Goal: Information Seeking & Learning: Learn about a topic

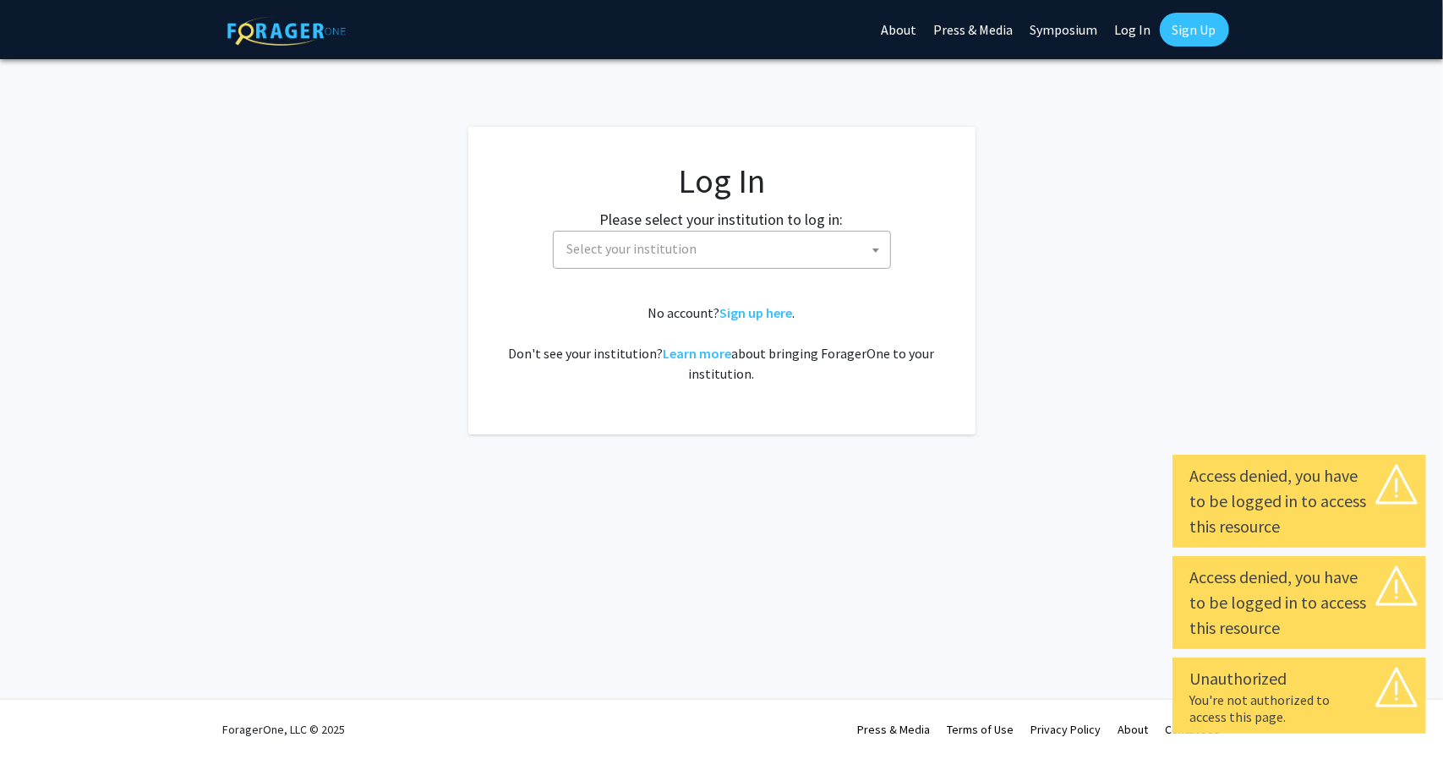
click at [816, 255] on span "Select your institution" at bounding box center [725, 249] width 330 height 35
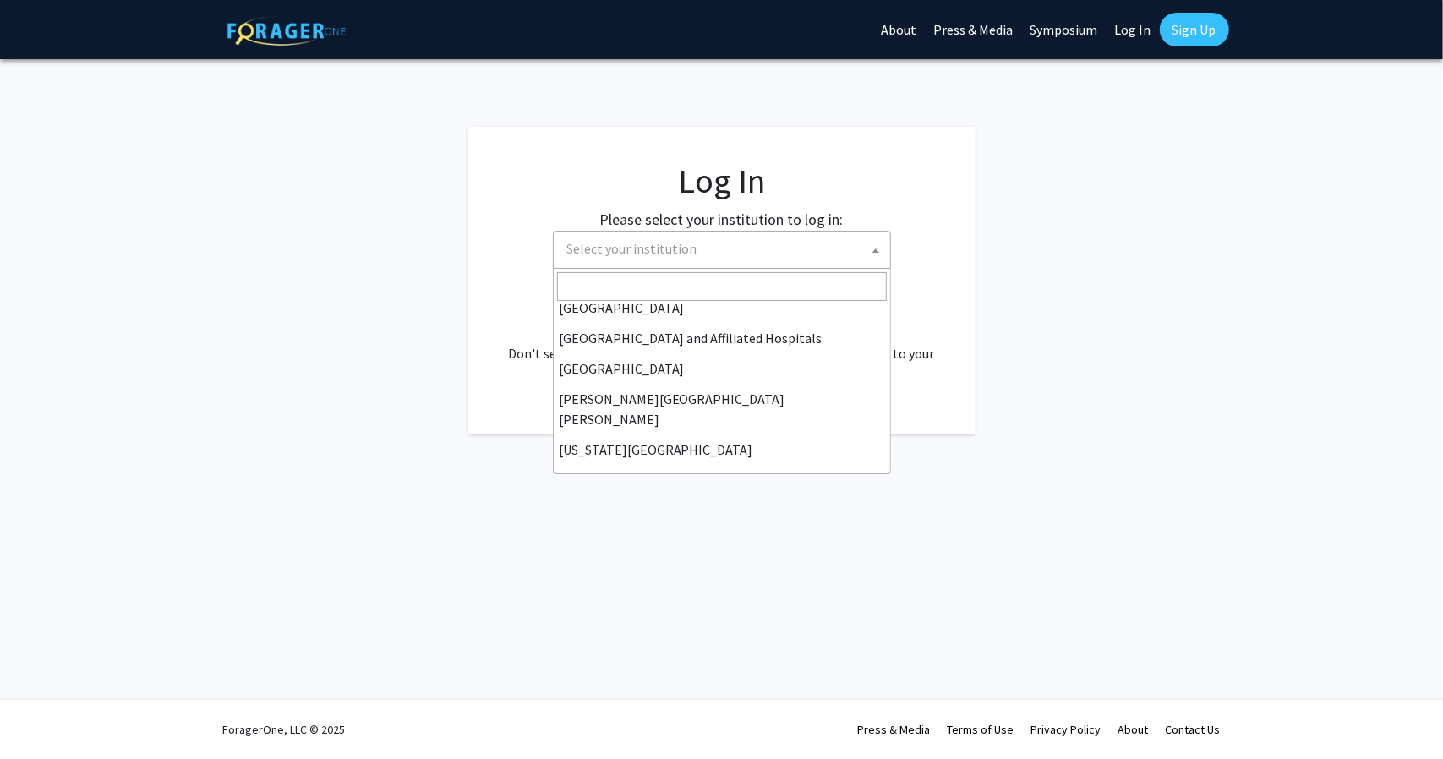
scroll to position [254, 0]
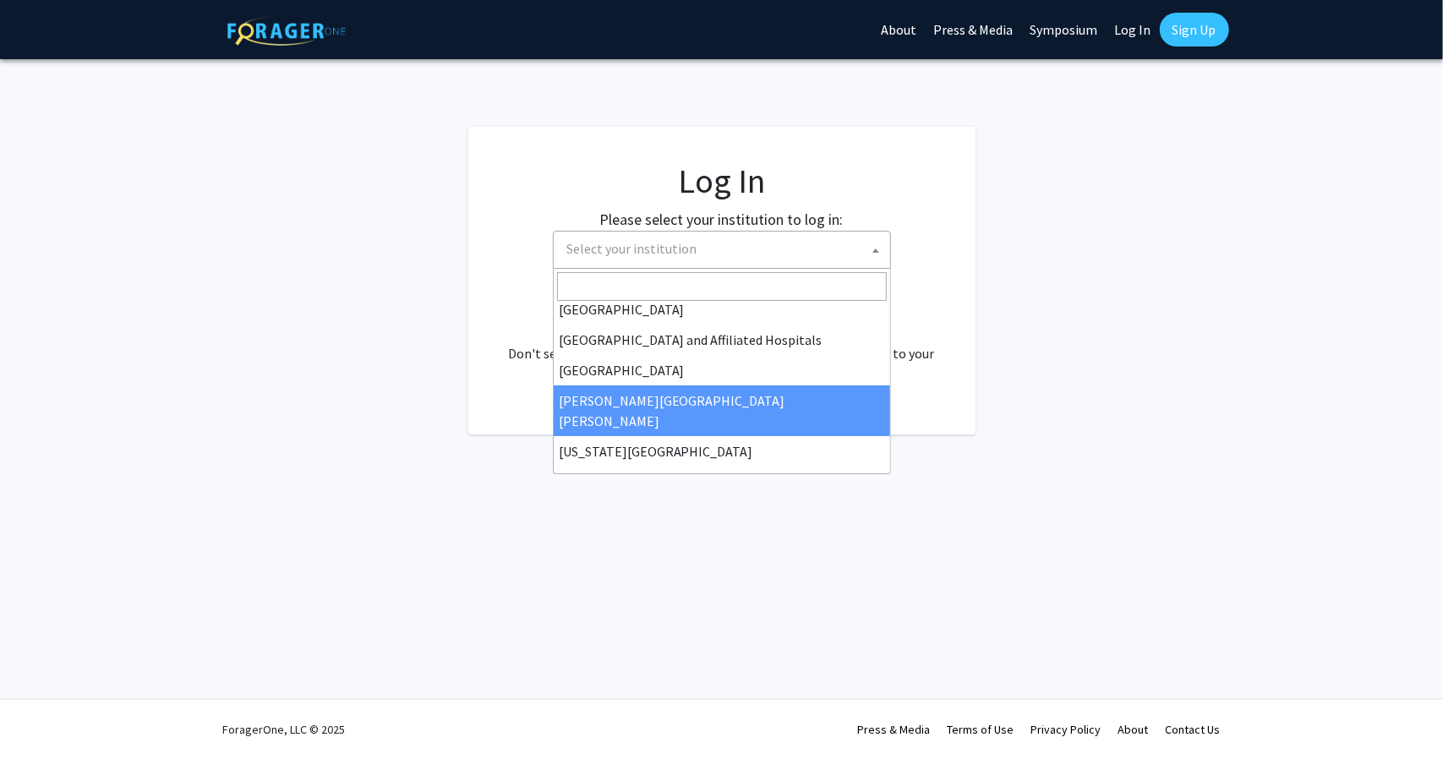
select select "1"
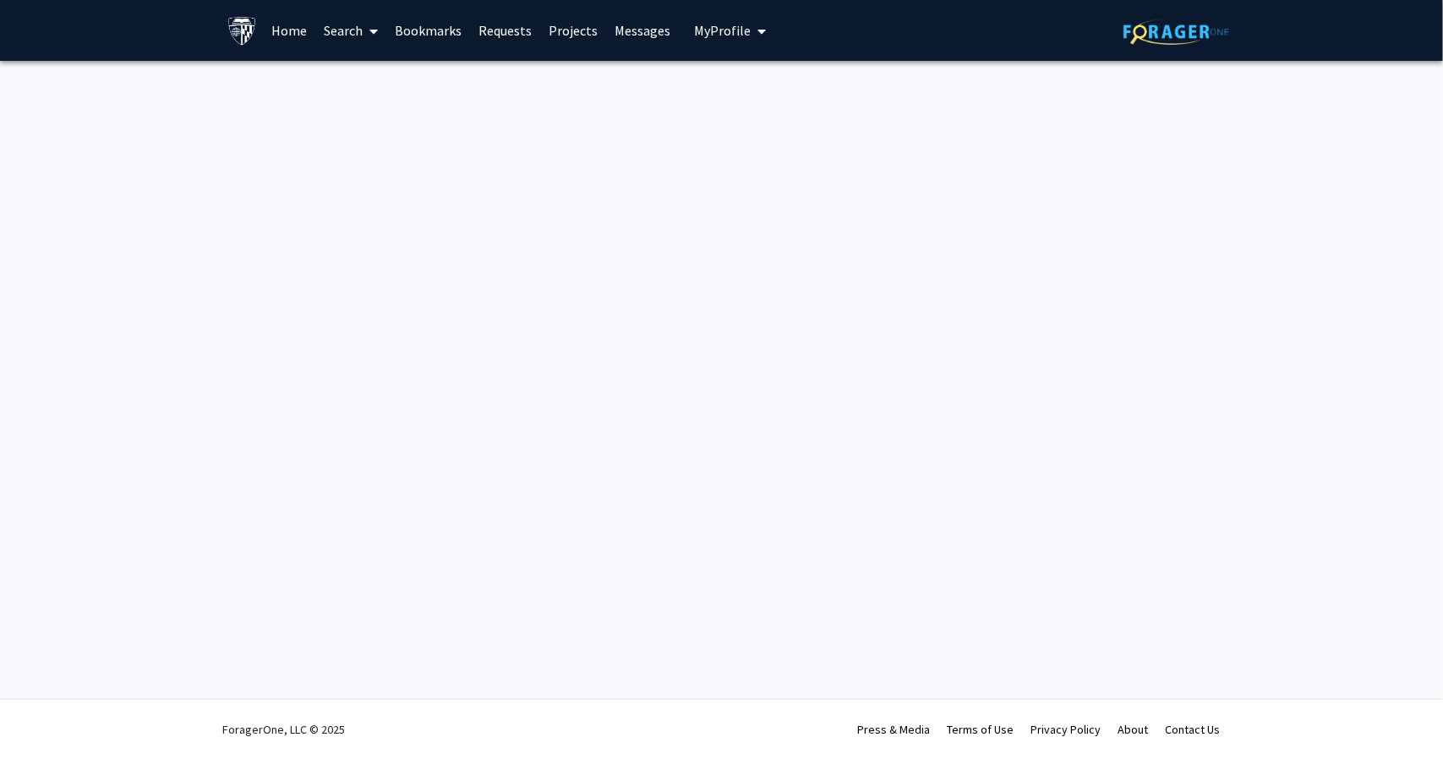
click at [1192, 31] on img at bounding box center [1176, 32] width 106 height 26
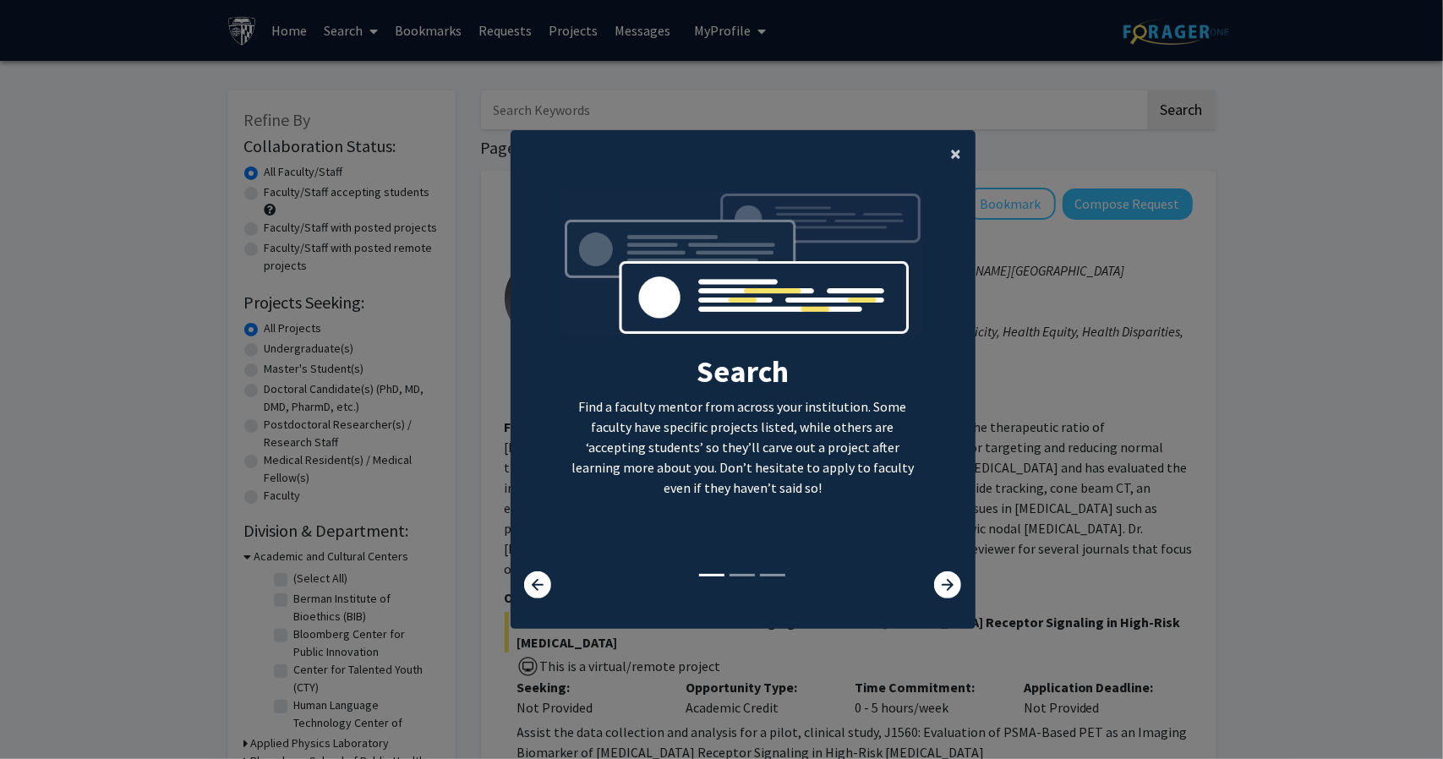
click at [943, 148] on button "×" at bounding box center [956, 153] width 38 height 47
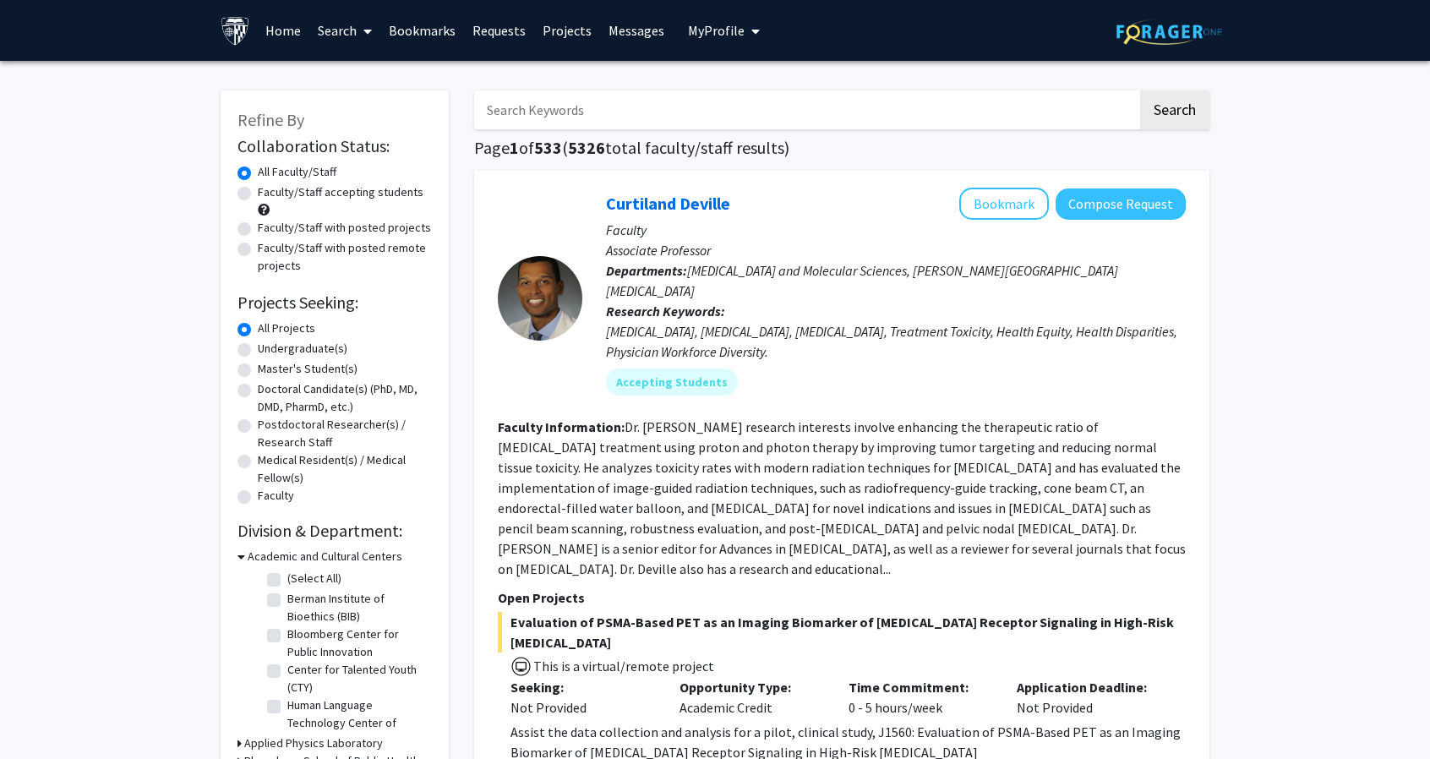
click at [258, 373] on label "Master's Student(s)" at bounding box center [308, 369] width 100 height 18
click at [258, 371] on input "Master's Student(s)" at bounding box center [263, 365] width 11 height 11
radio input "true"
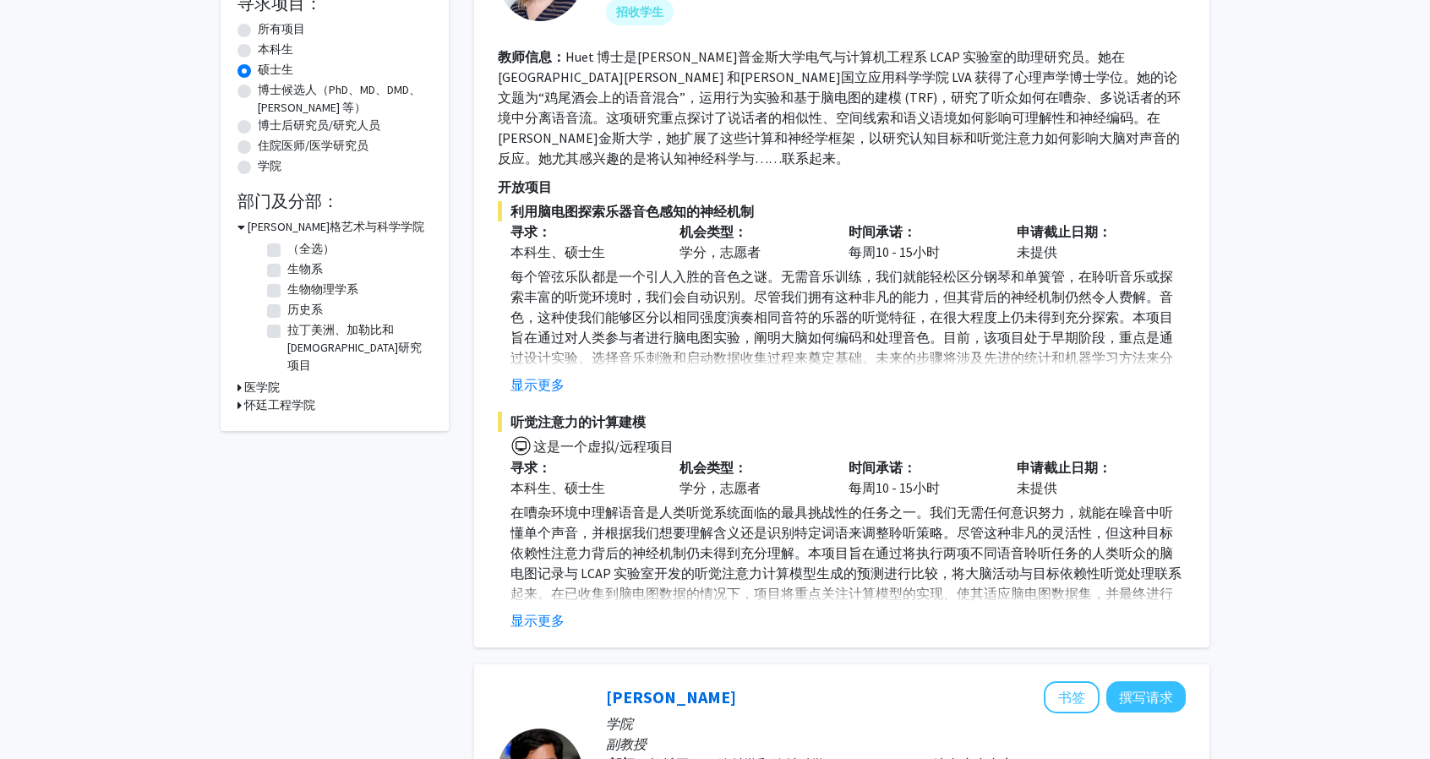
scroll to position [223, 0]
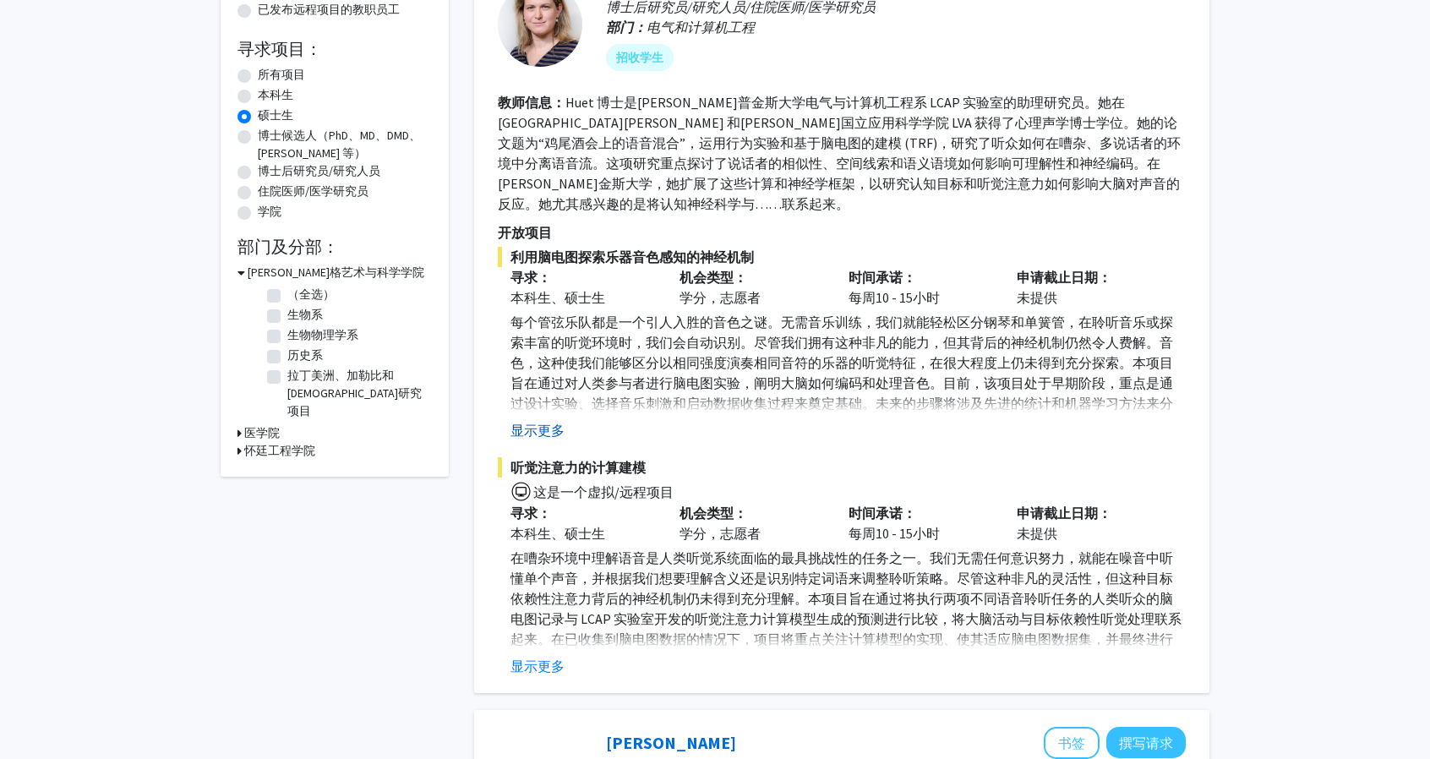
click at [551, 422] on font "显示更多" at bounding box center [537, 430] width 54 height 17
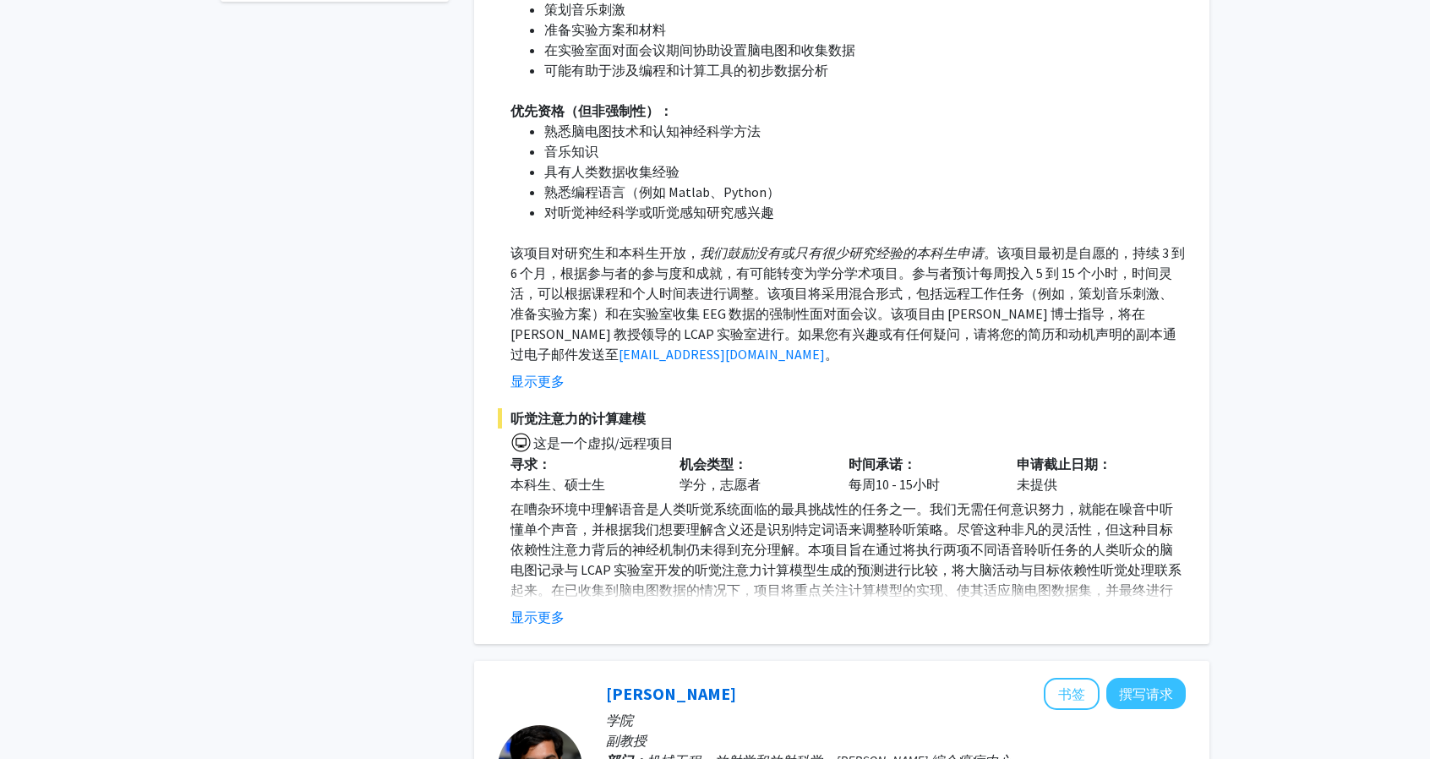
scroll to position [730, 0]
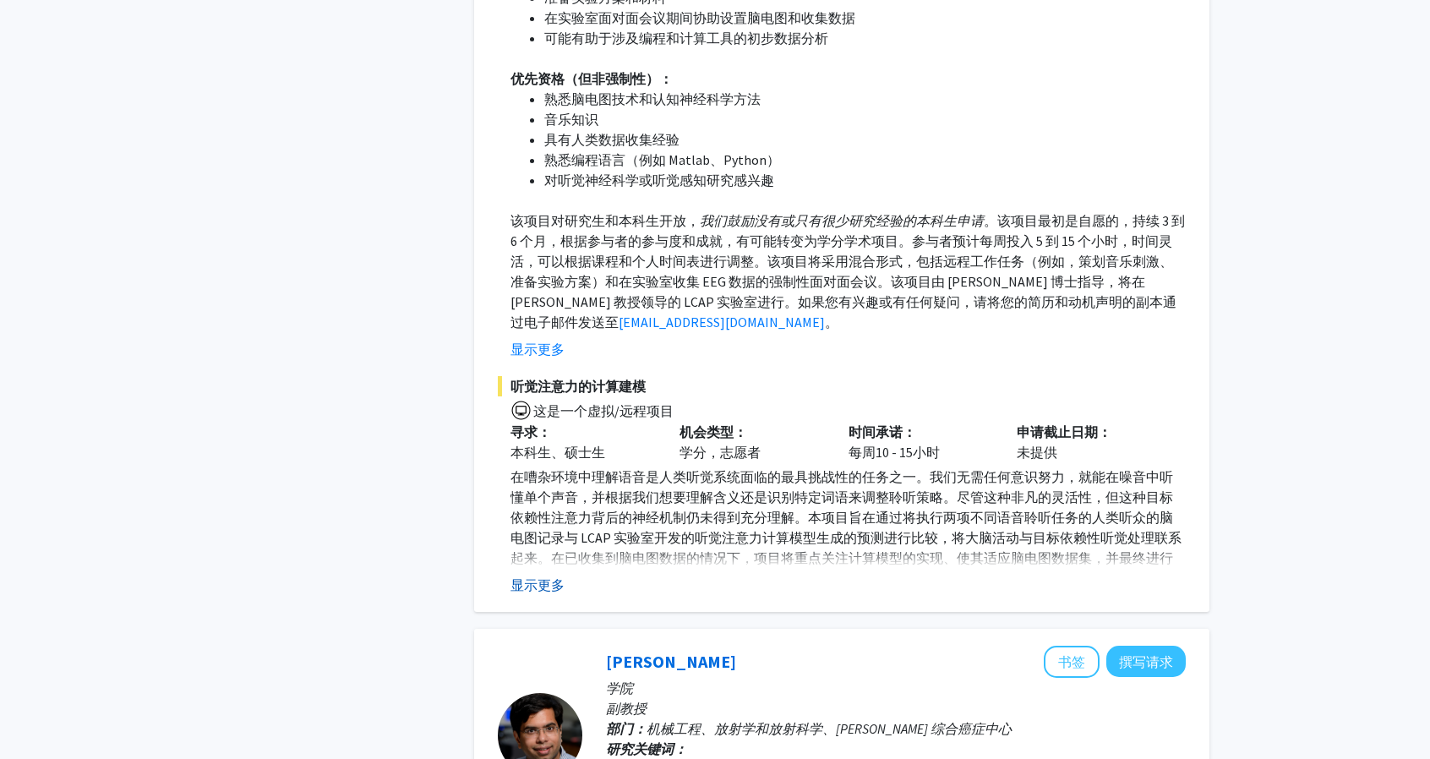
click at [559, 576] on font "显示更多" at bounding box center [537, 584] width 54 height 17
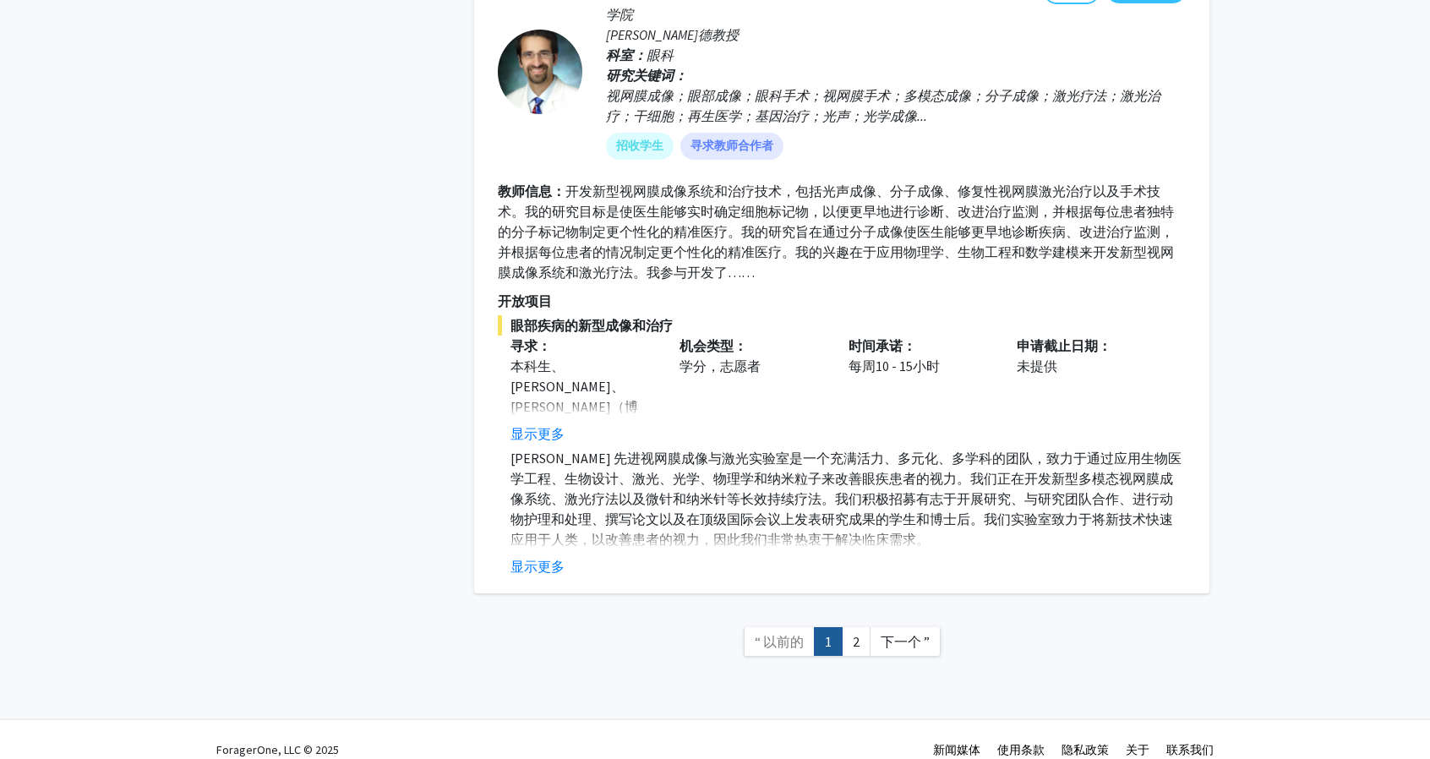
scroll to position [7810, 0]
click at [847, 626] on link "2" at bounding box center [856, 641] width 29 height 30
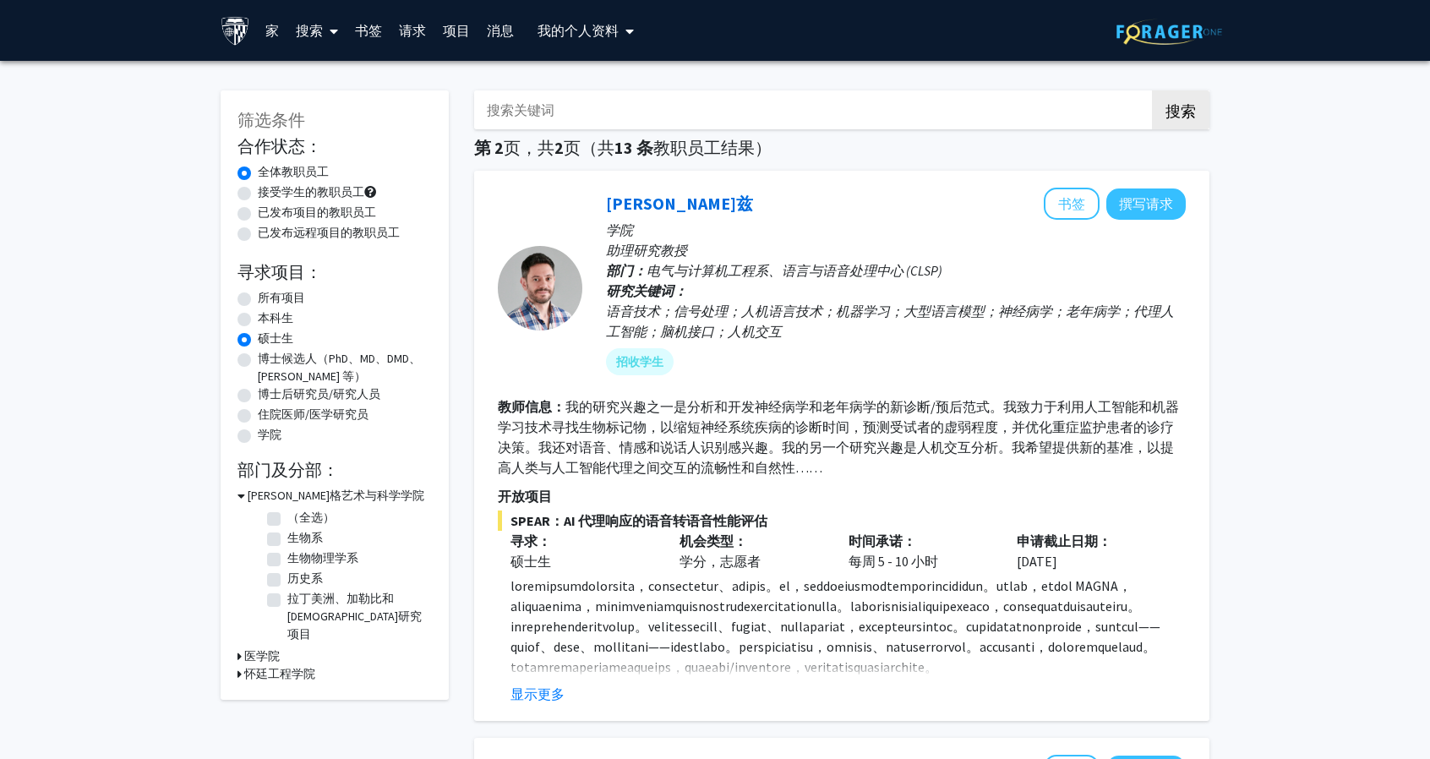
click at [242, 665] on div "怀廷工程学院" at bounding box center [334, 674] width 194 height 18
click at [238, 665] on icon at bounding box center [239, 674] width 4 height 18
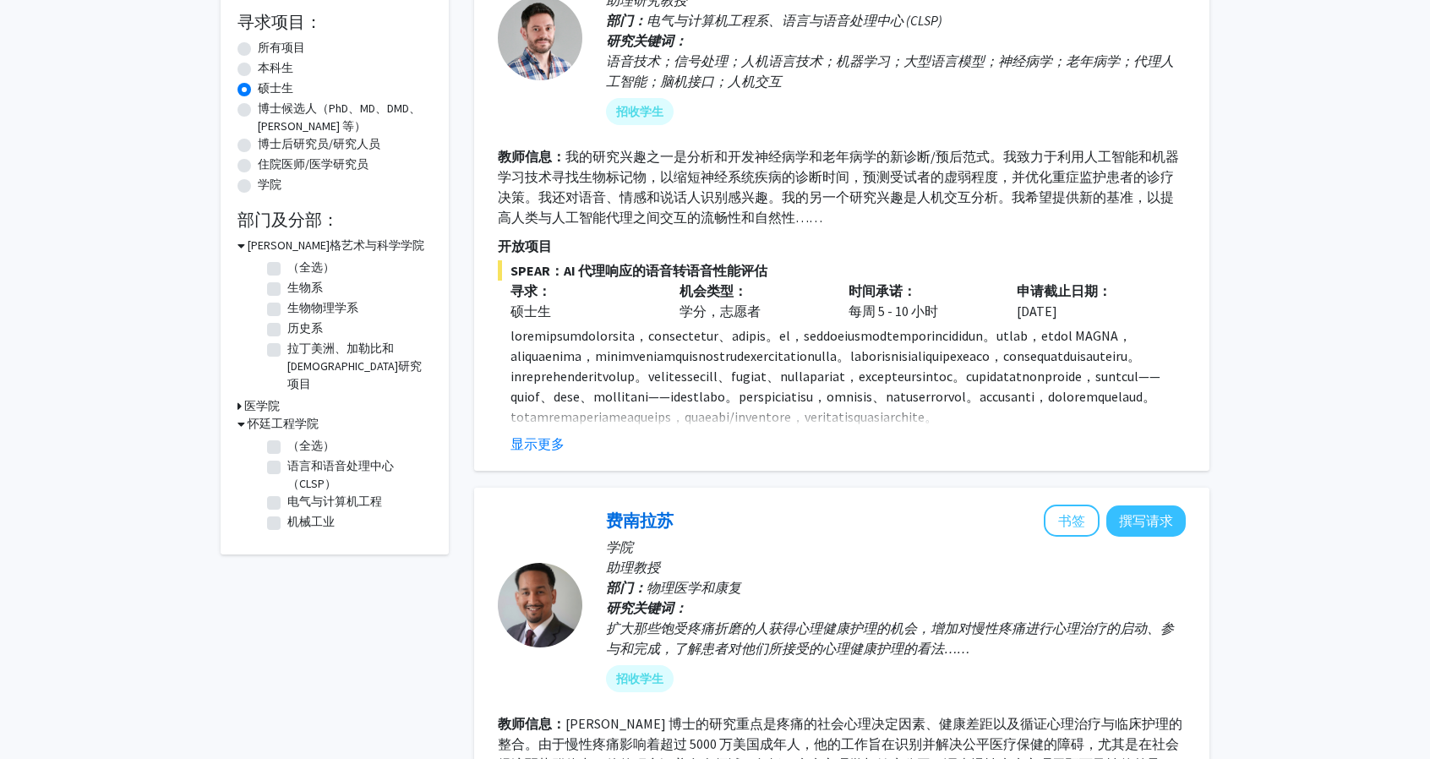
scroll to position [254, 0]
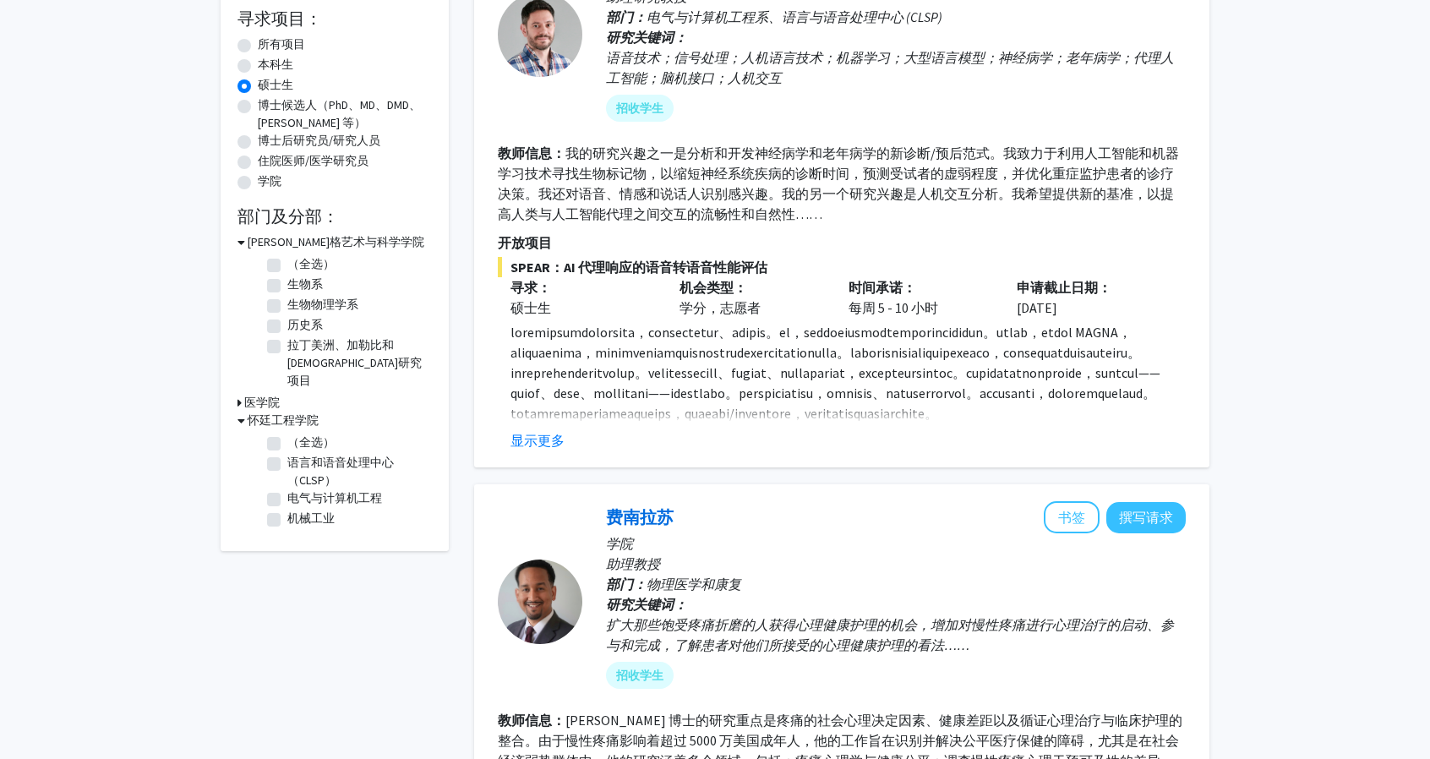
click at [287, 434] on label "（全选）" at bounding box center [310, 443] width 47 height 18
click at [287, 434] on input "（全选）" at bounding box center [292, 439] width 11 height 11
checkbox input "true"
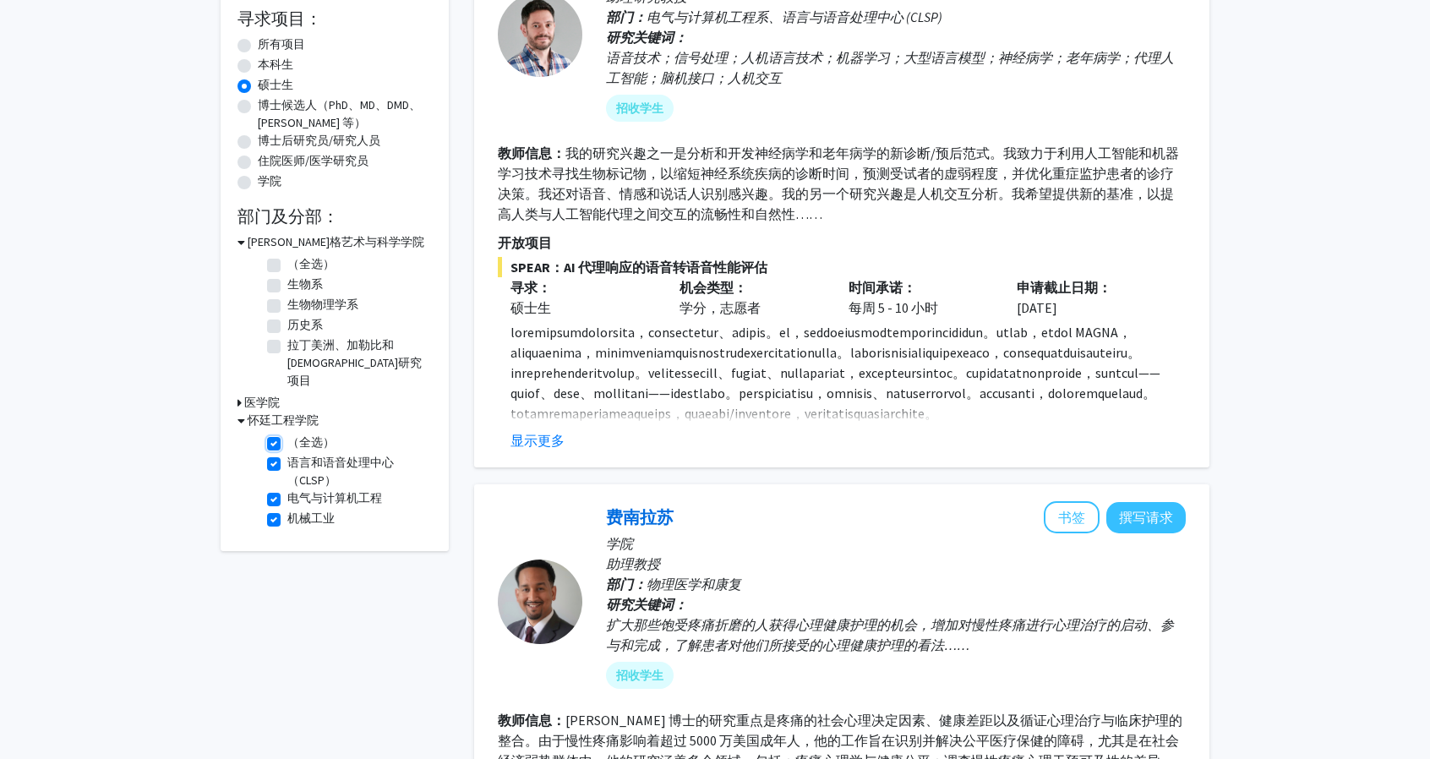
checkbox input "true"
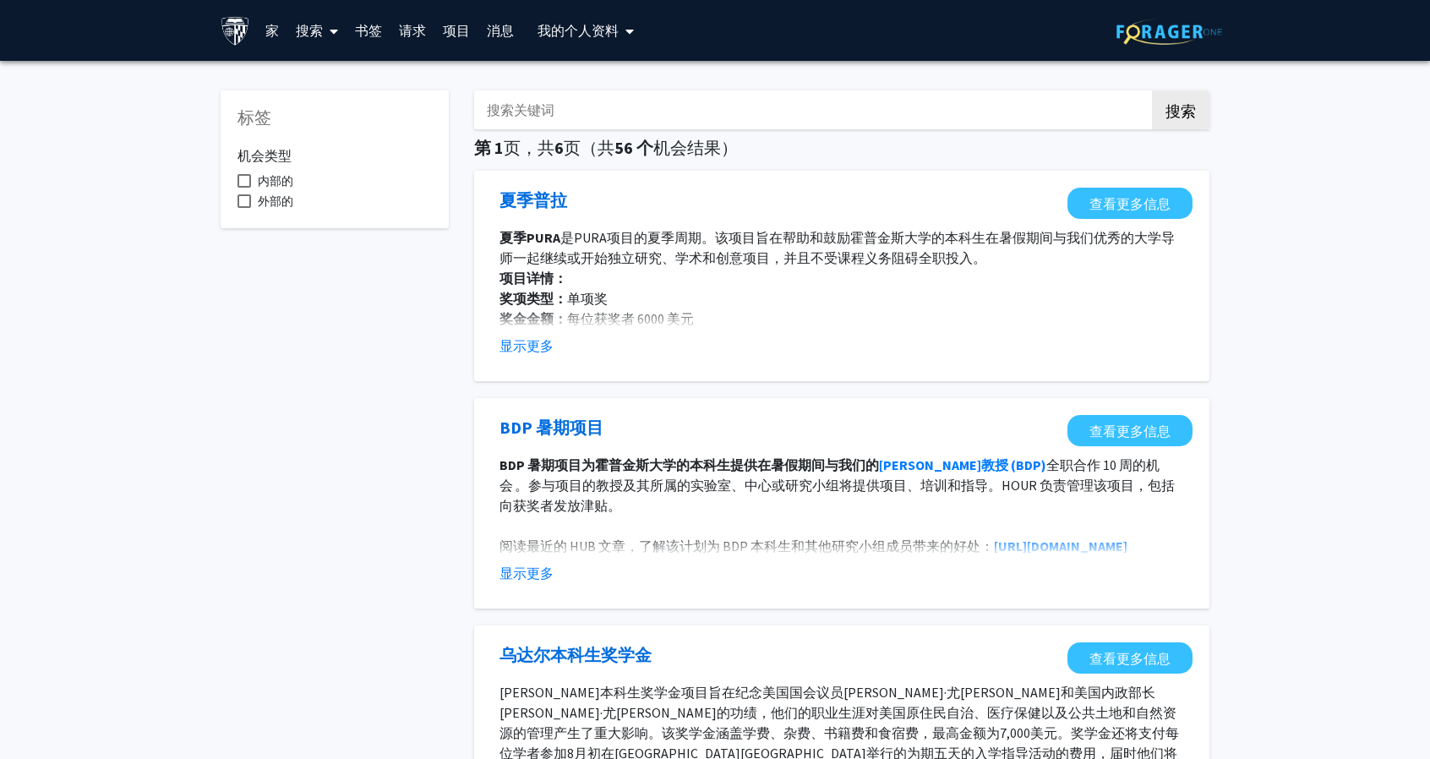
click at [252, 181] on label "内部的" at bounding box center [265, 181] width 56 height 20
click at [244, 188] on input "内部的" at bounding box center [243, 188] width 1 height 1
click at [247, 182] on span at bounding box center [244, 181] width 14 height 14
click at [244, 188] on input "内部的" at bounding box center [243, 188] width 1 height 1
click at [245, 179] on span at bounding box center [244, 181] width 14 height 14
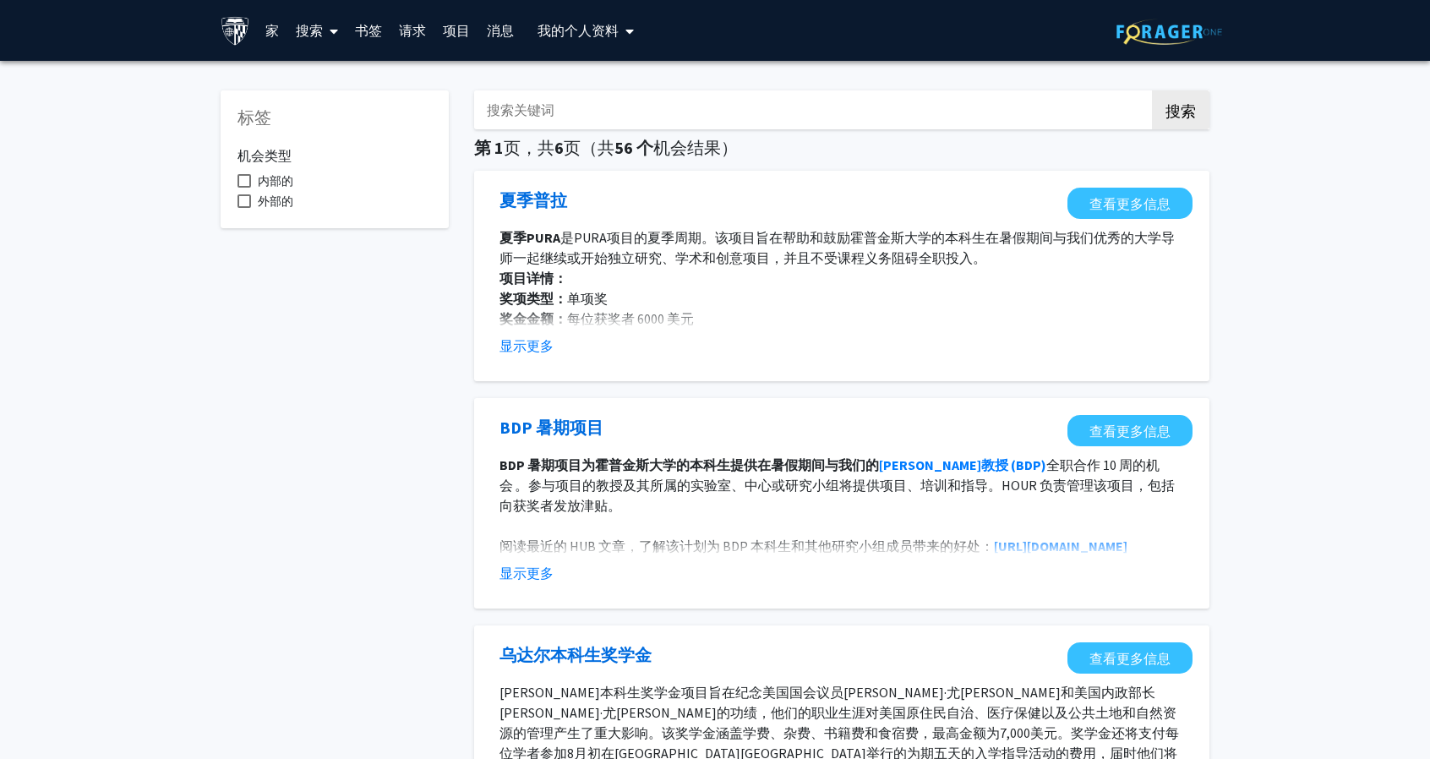
click at [244, 188] on input "内部的" at bounding box center [243, 188] width 1 height 1
checkbox input "true"
click at [507, 343] on font "显示更多" at bounding box center [526, 345] width 54 height 17
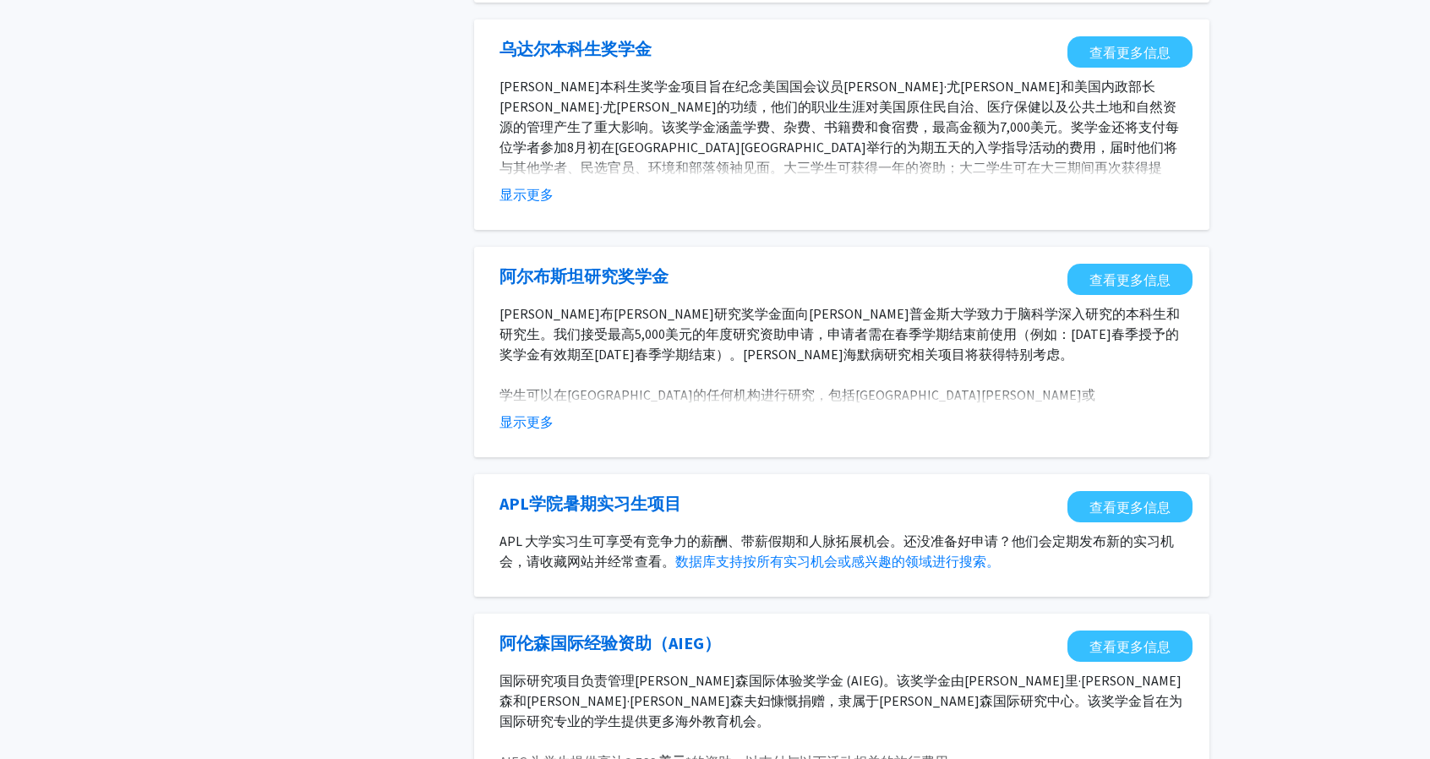
scroll to position [676, 0]
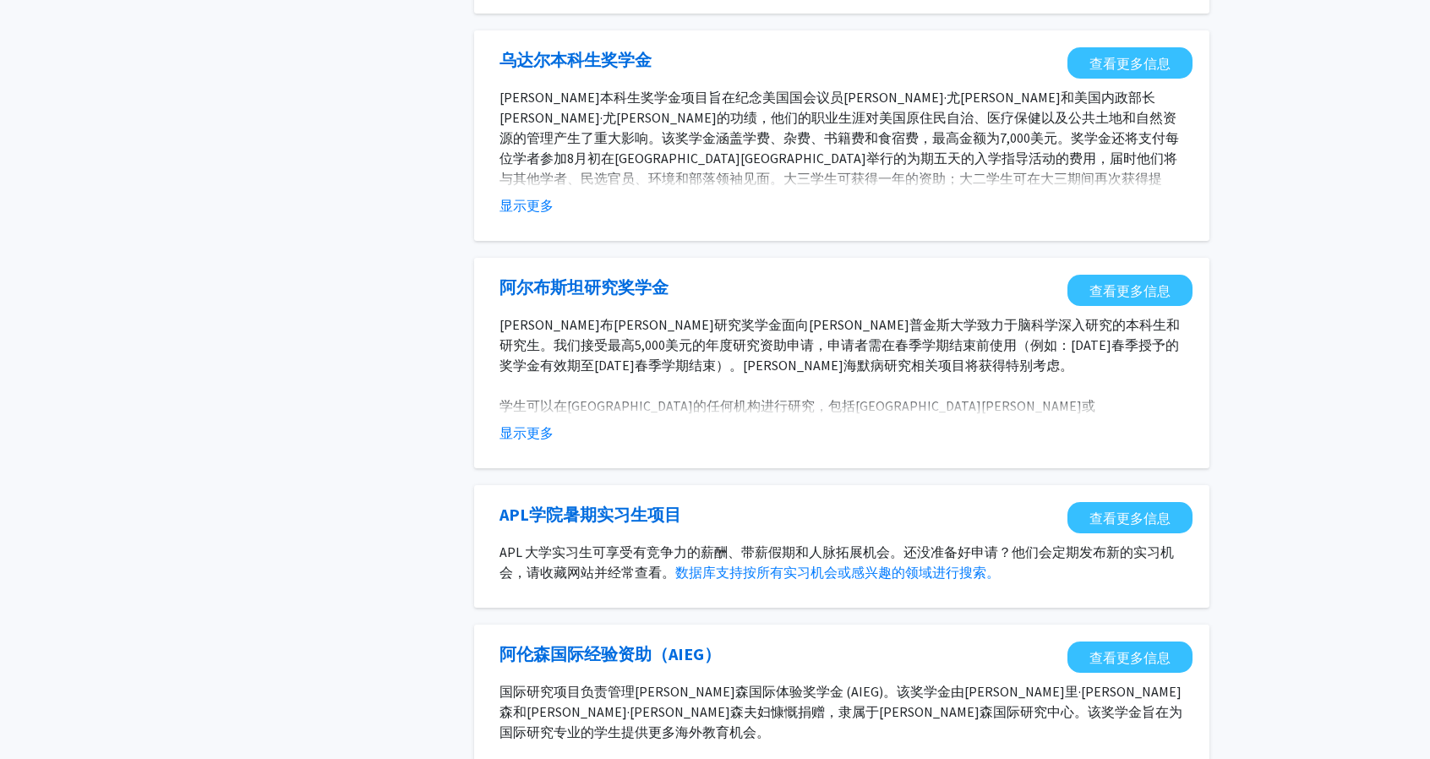
click at [543, 444] on fg-opportunity "阿尔布斯坦研究奖学金 查看更多信息 阿尔布斯坦研究奖学金面向约翰·霍普金斯大学致力于脑科学深入研究的本科生和研究生。我们接受最高5,000美元的年度研究资助申…" at bounding box center [841, 363] width 701 height 177
click at [525, 436] on font "显示更多" at bounding box center [526, 432] width 54 height 17
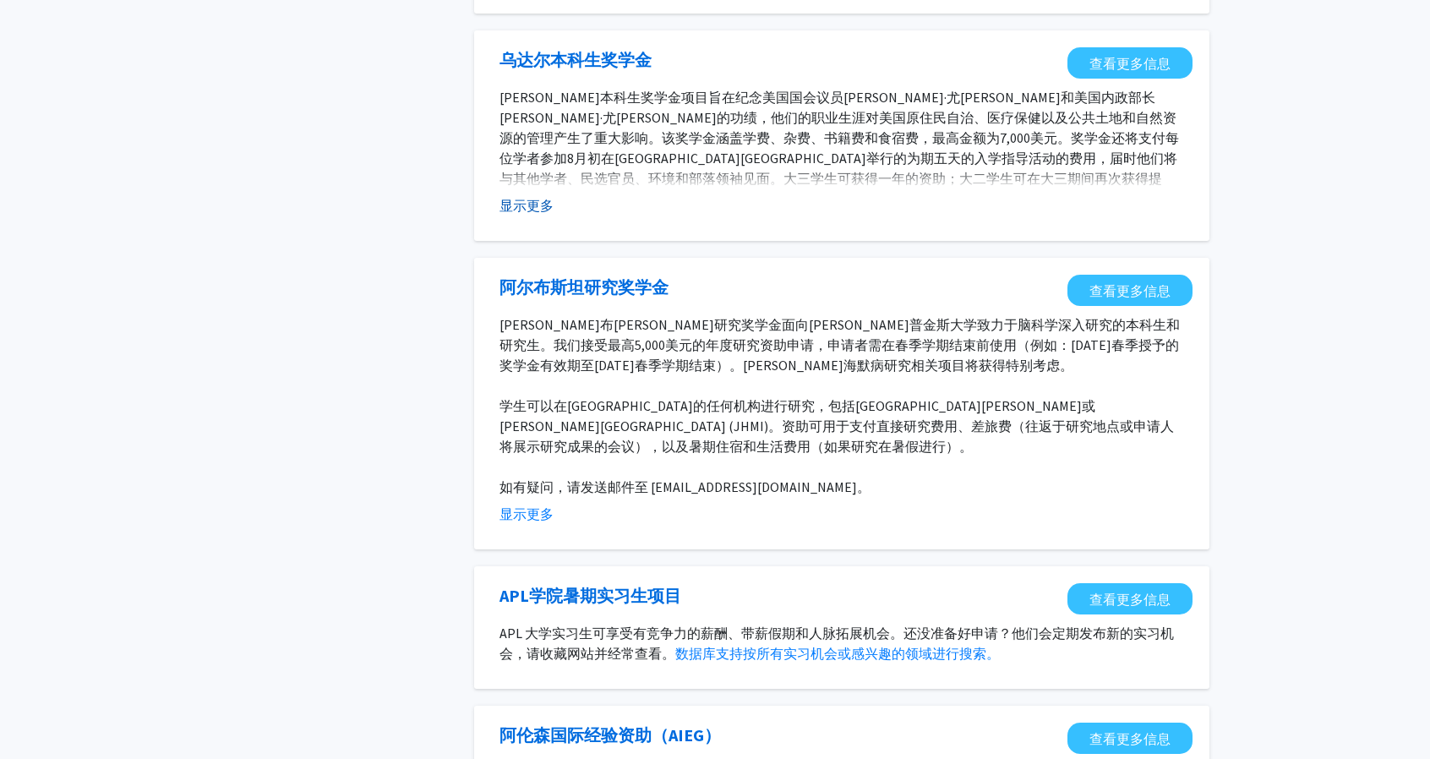
click at [532, 212] on font "显示更多" at bounding box center [526, 205] width 54 height 17
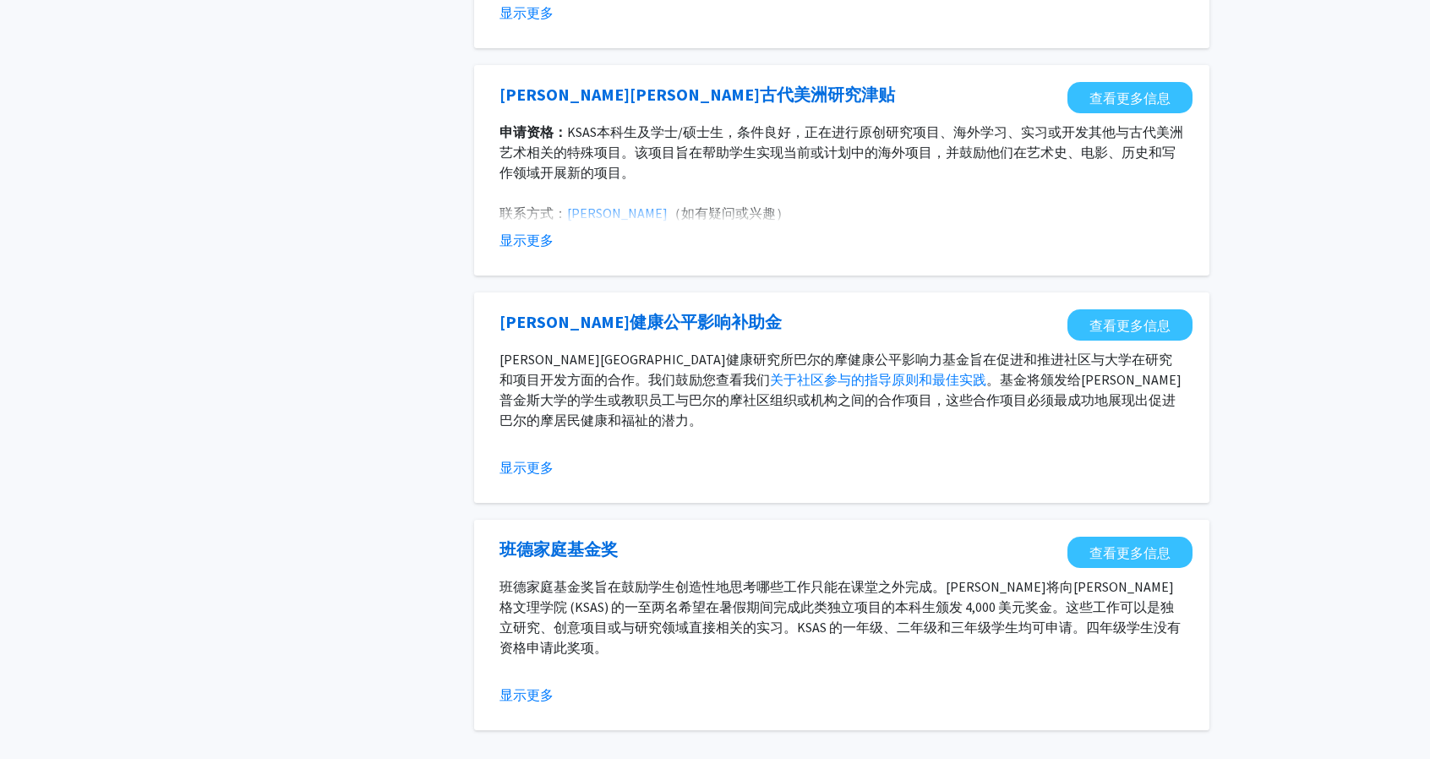
scroll to position [1981, 0]
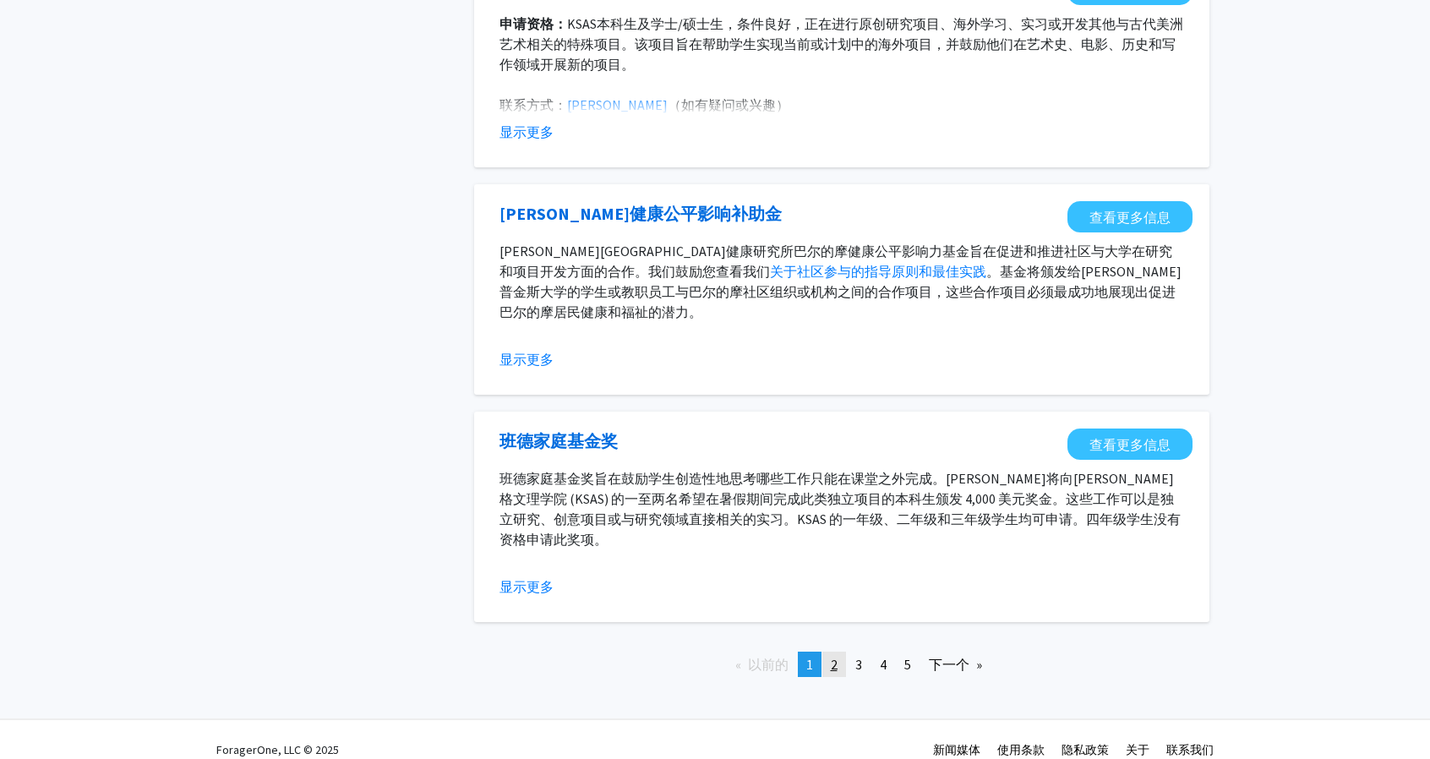
click at [837, 656] on font "2" at bounding box center [834, 664] width 7 height 17
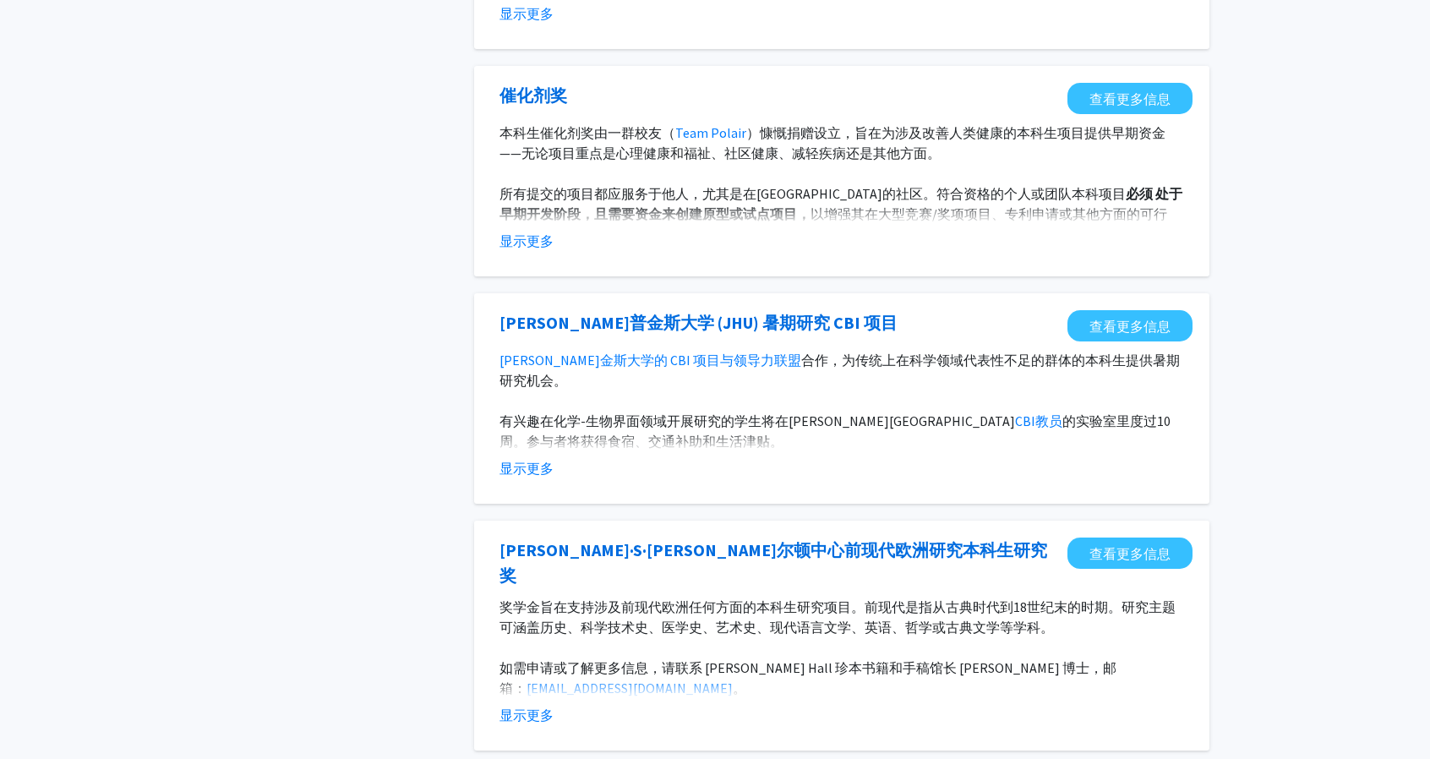
scroll to position [592, 0]
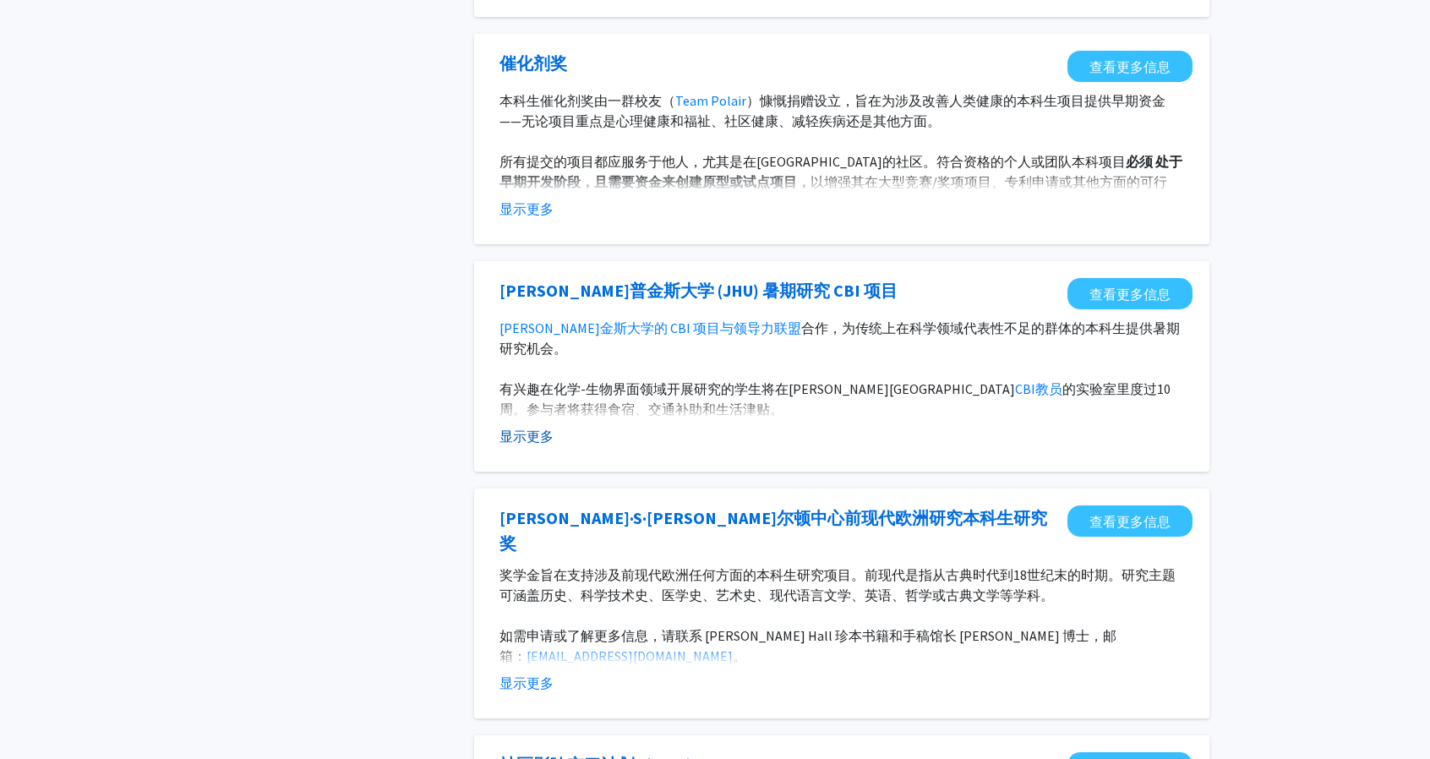
click at [543, 431] on font "显示更多" at bounding box center [526, 436] width 54 height 17
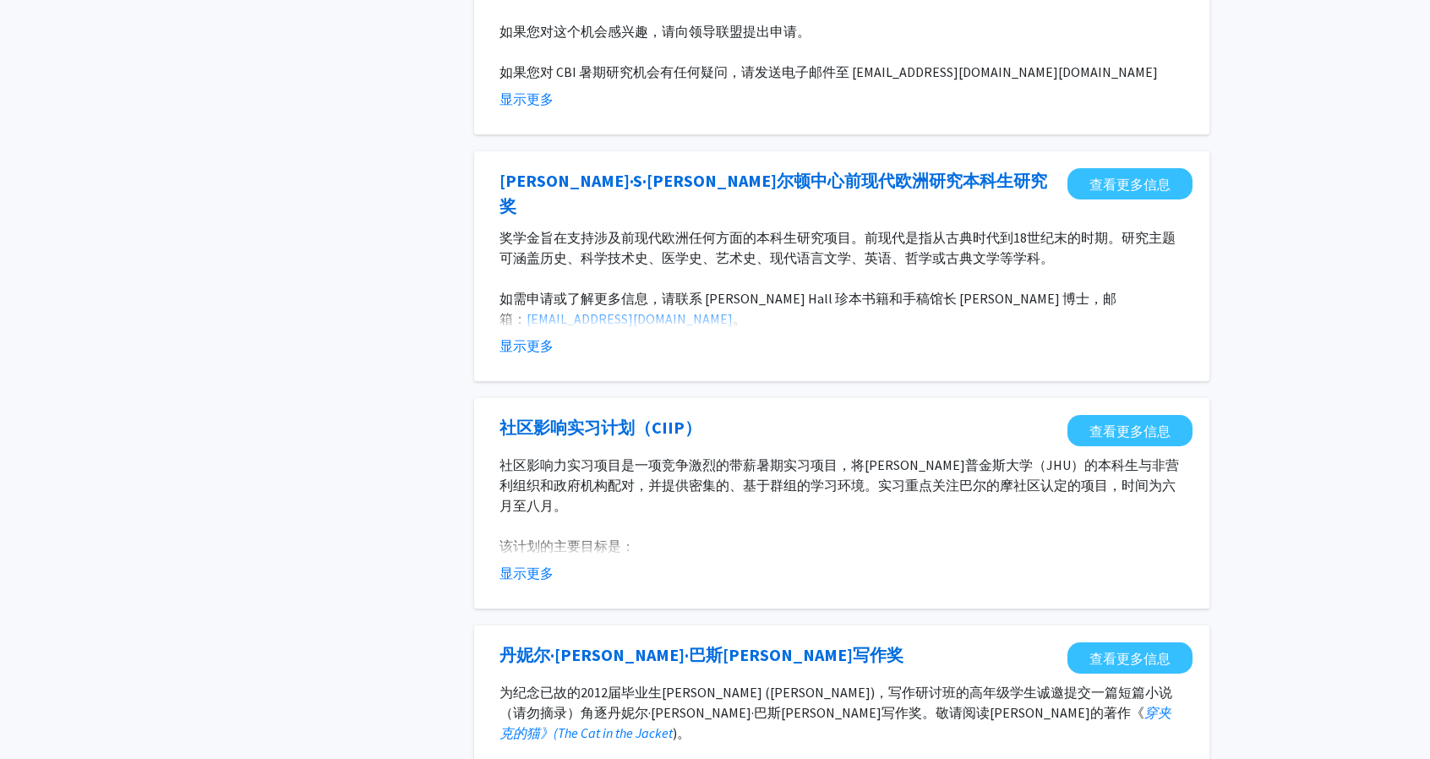
scroll to position [1014, 0]
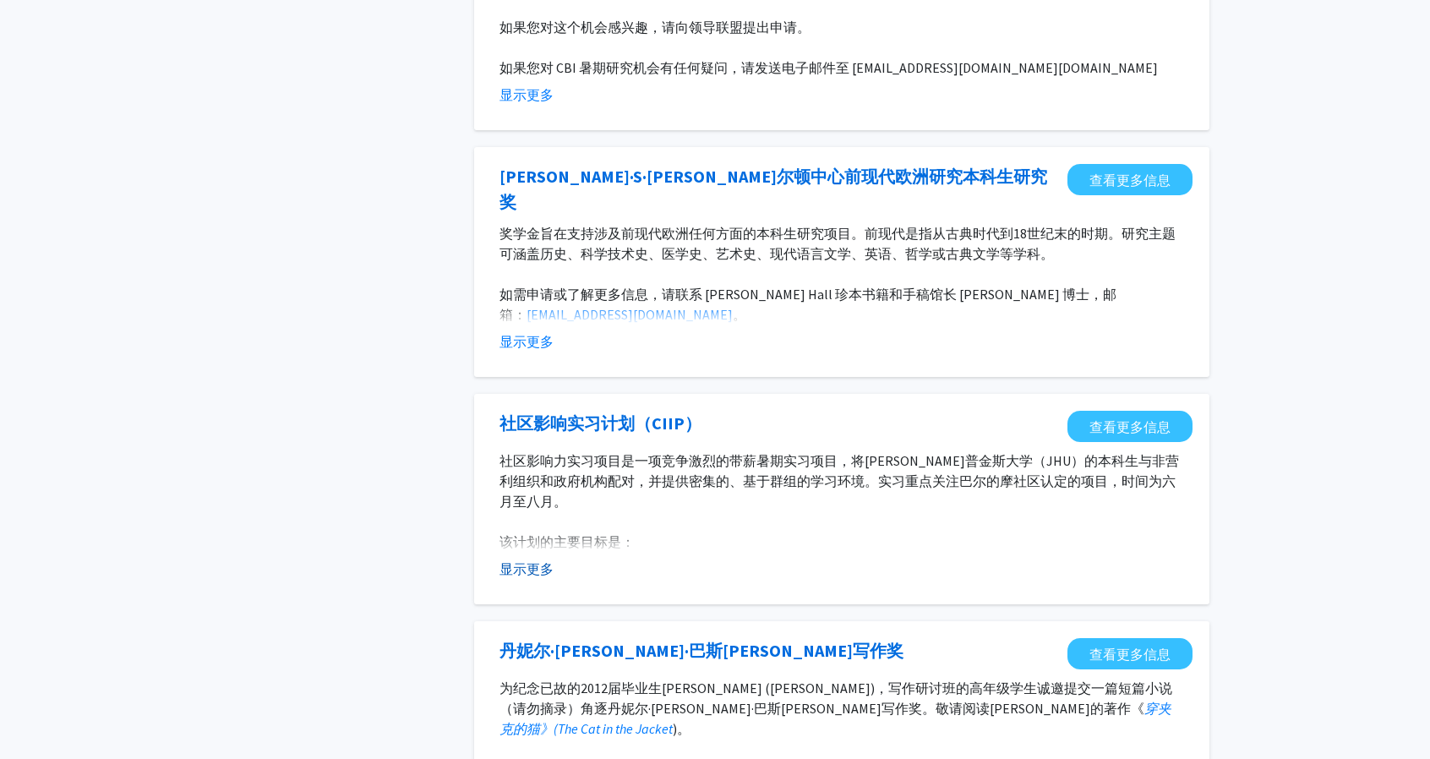
click at [550, 560] on font "显示更多" at bounding box center [526, 568] width 54 height 17
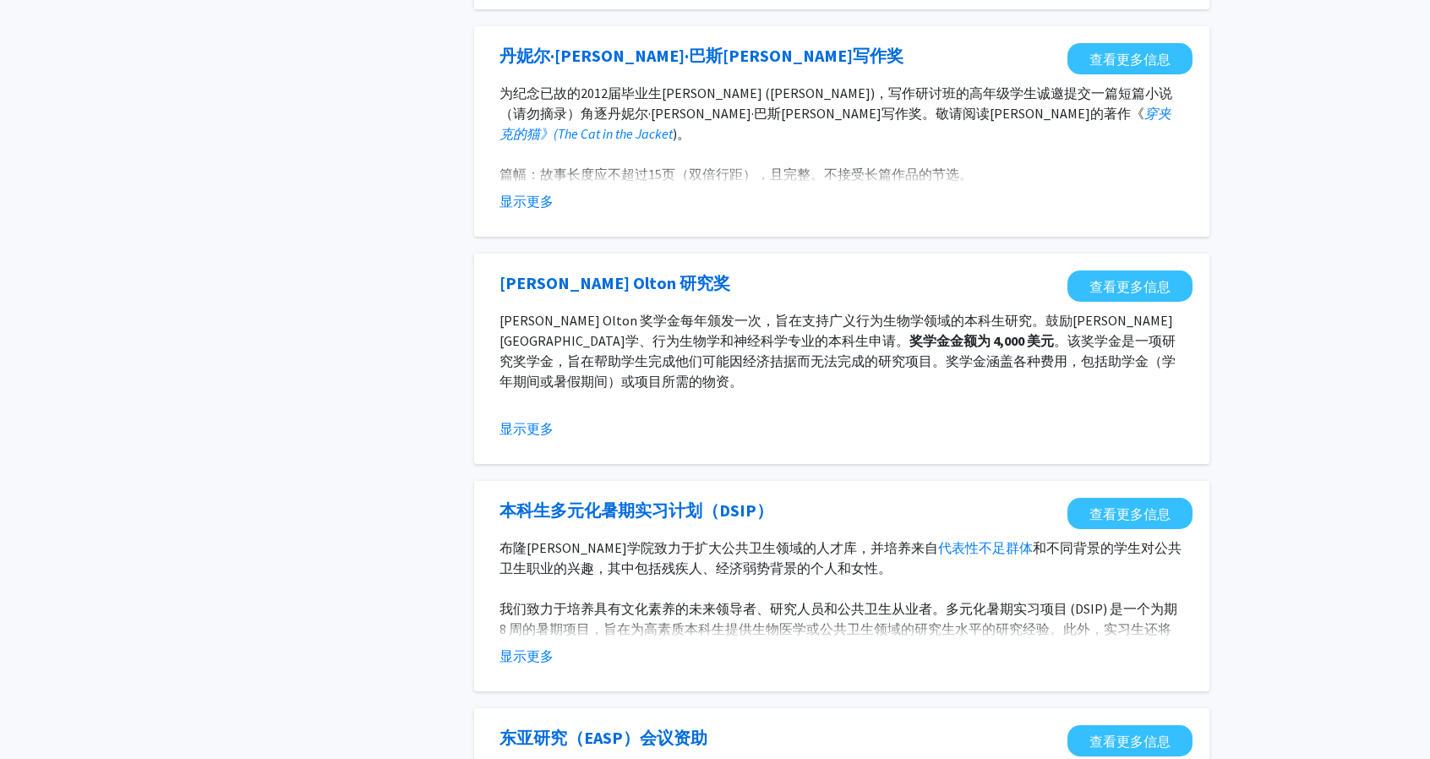
scroll to position [2028, 0]
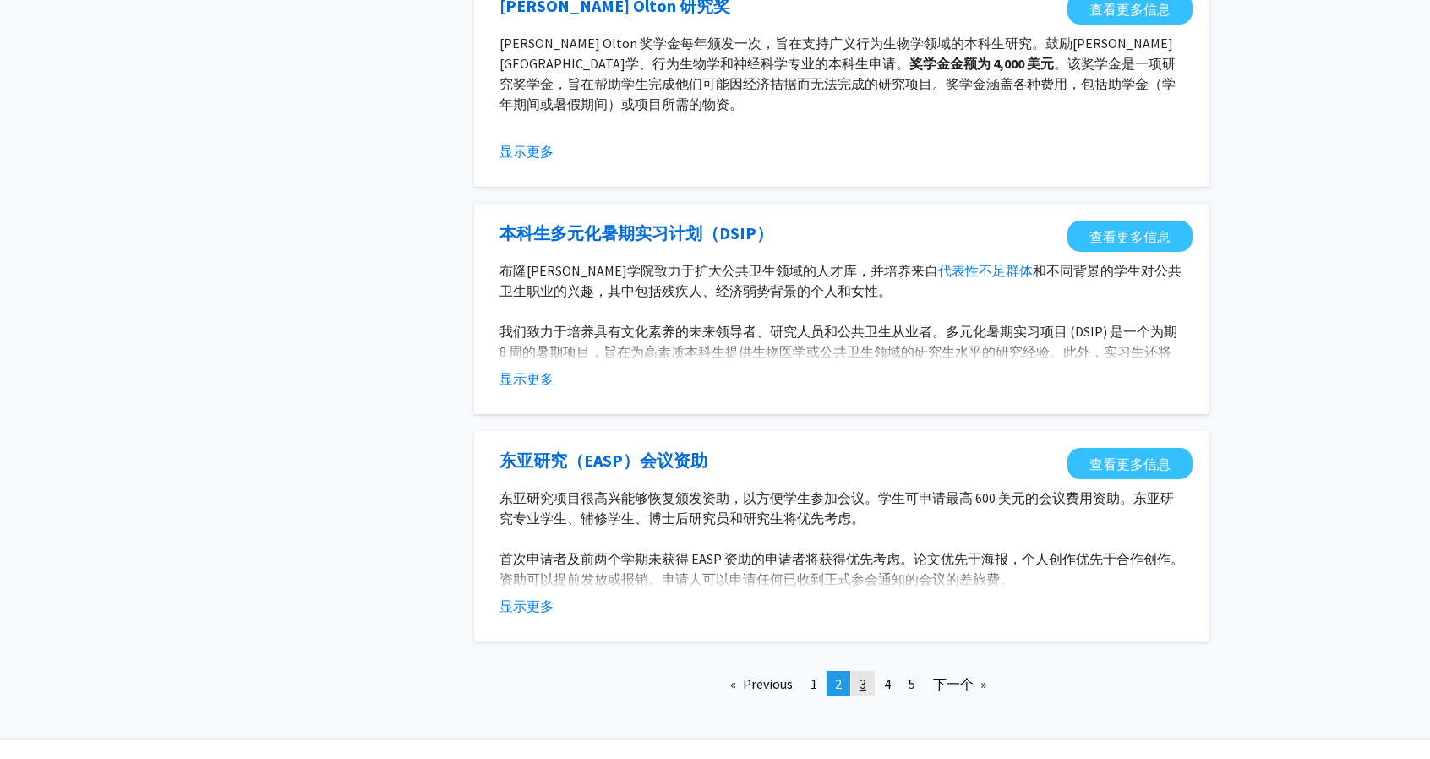
click at [859, 671] on link "页 3" at bounding box center [863, 683] width 24 height 25
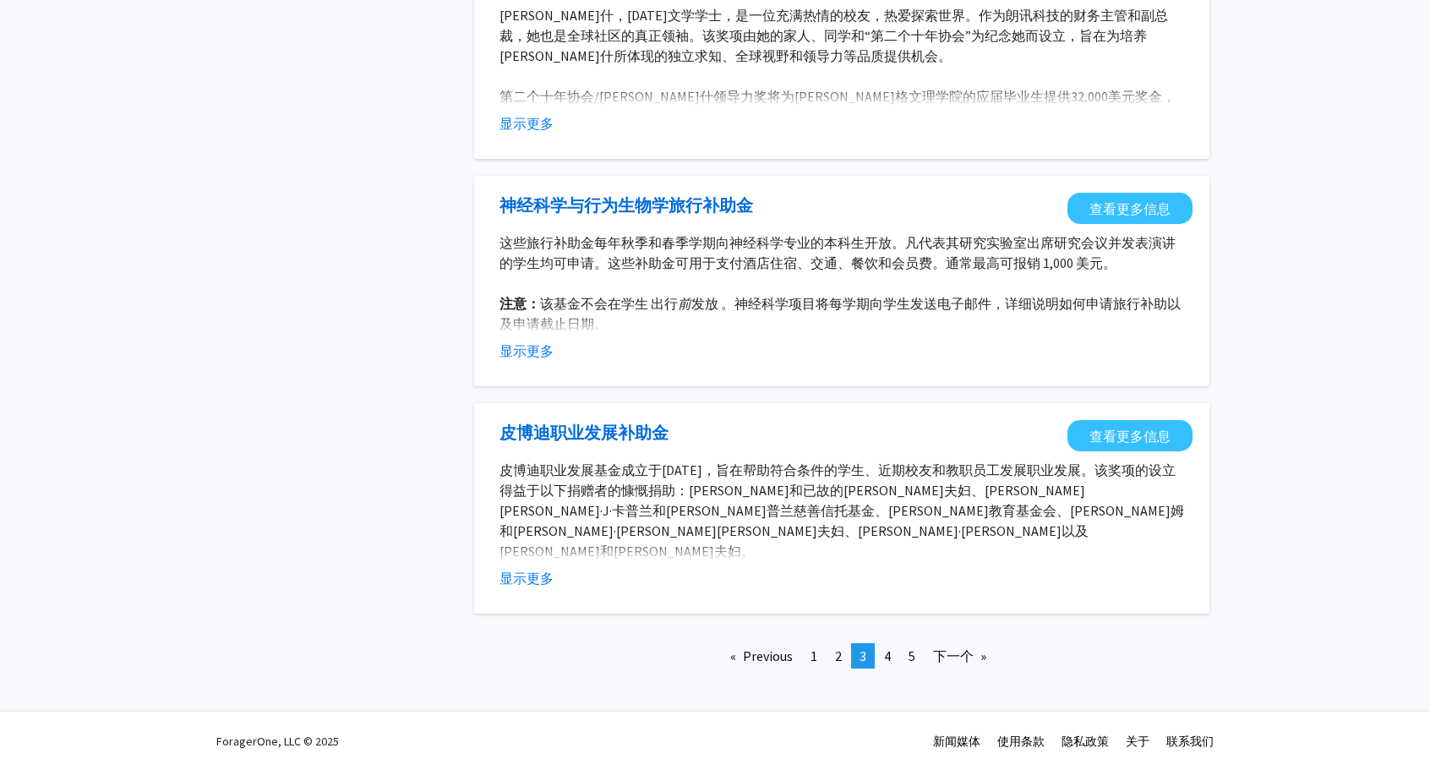
scroll to position [1778, 0]
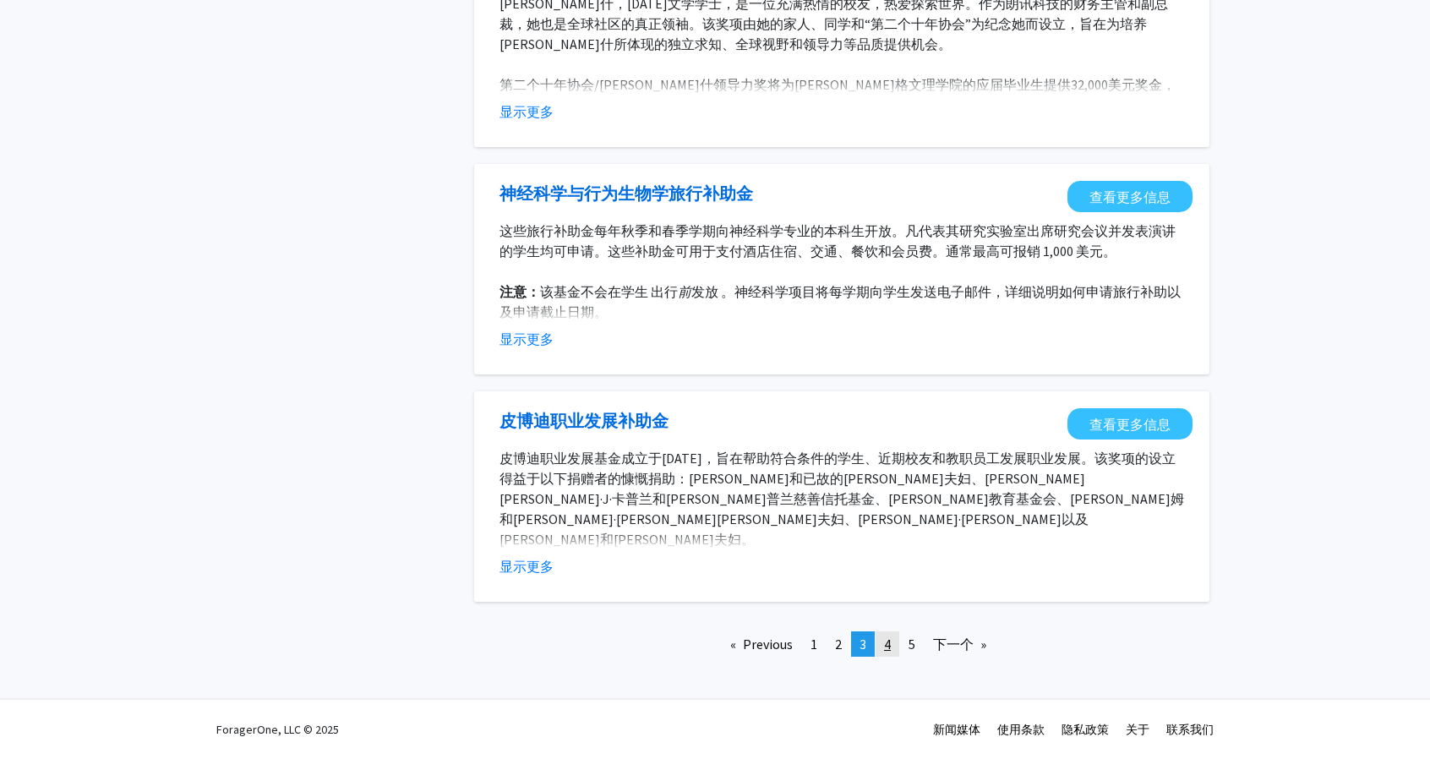
click at [889, 645] on font "4" at bounding box center [887, 644] width 7 height 17
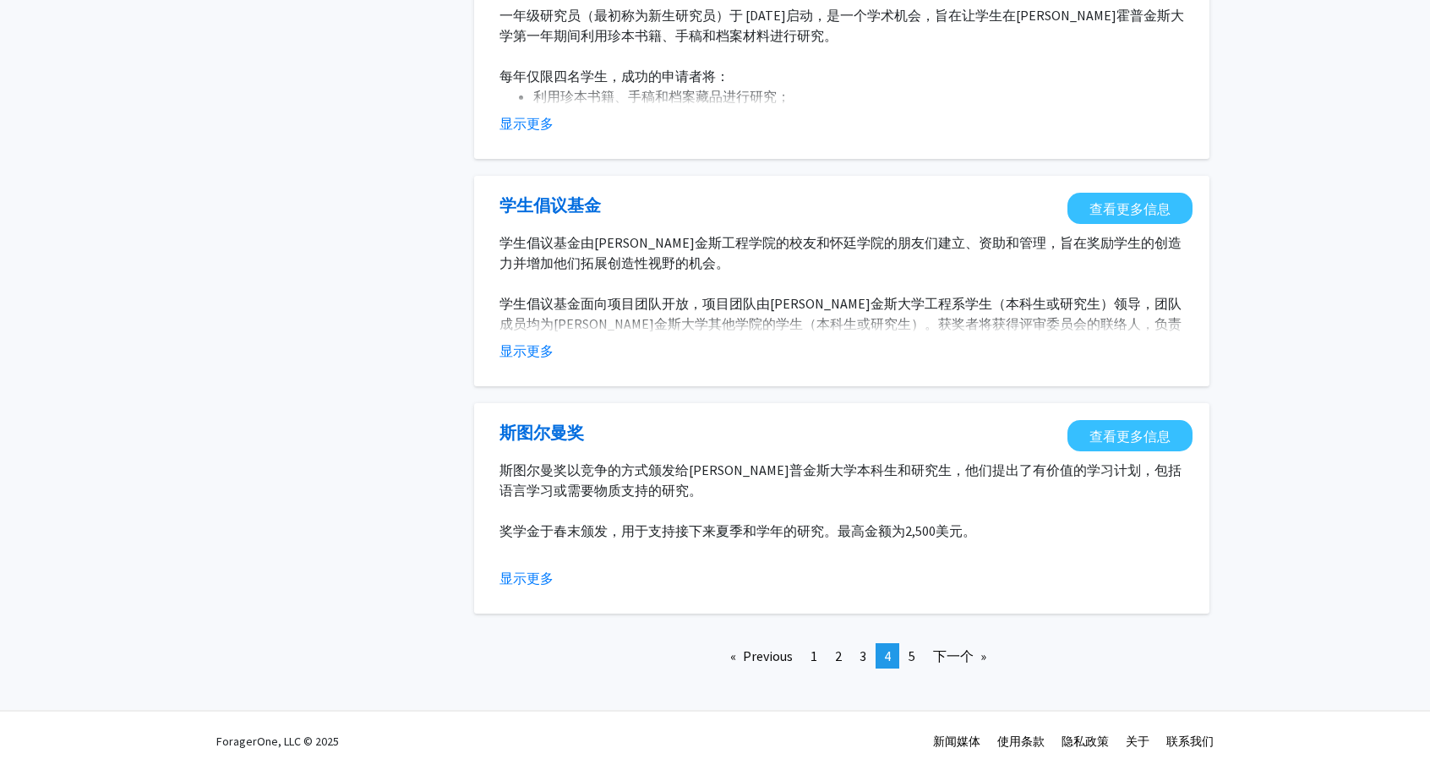
scroll to position [1778, 0]
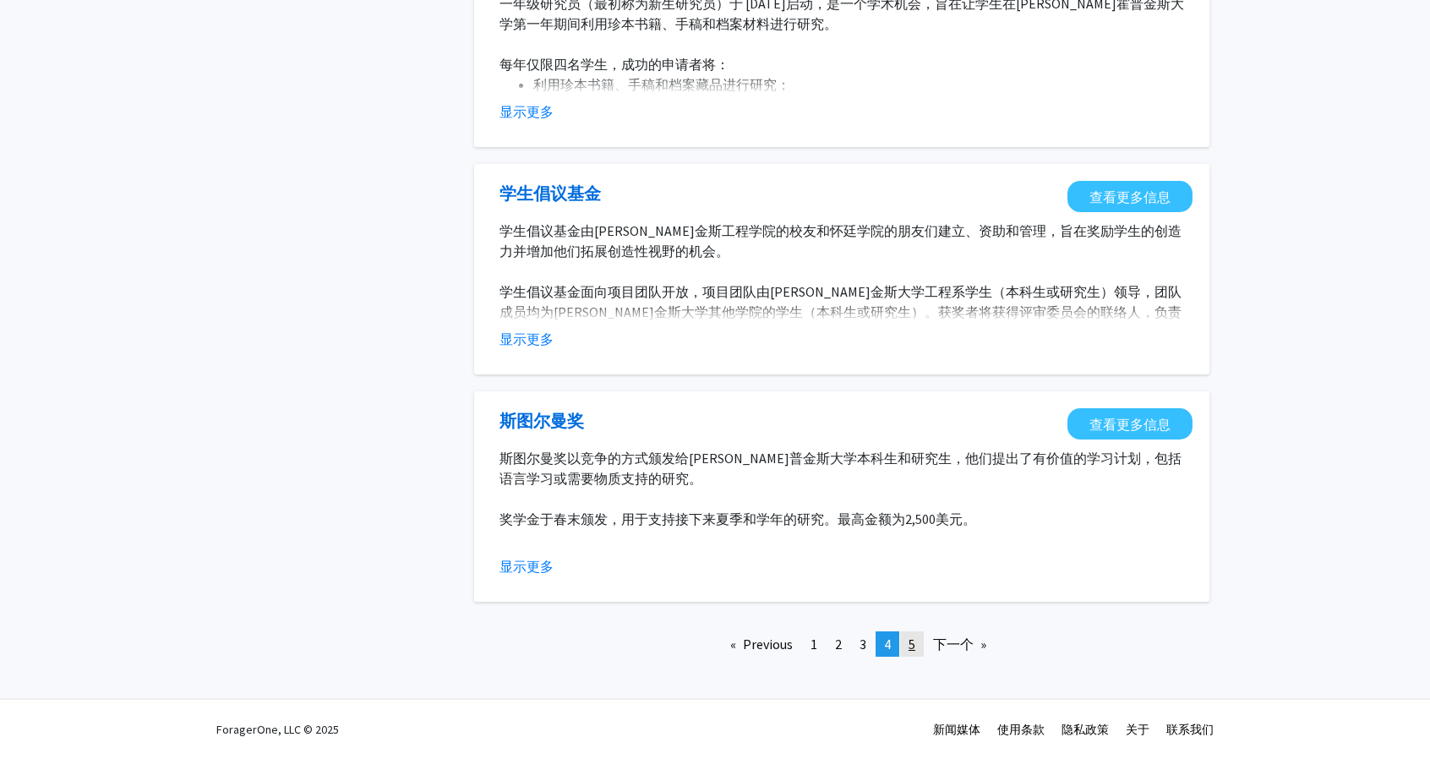
click at [909, 647] on font "5" at bounding box center [911, 644] width 7 height 17
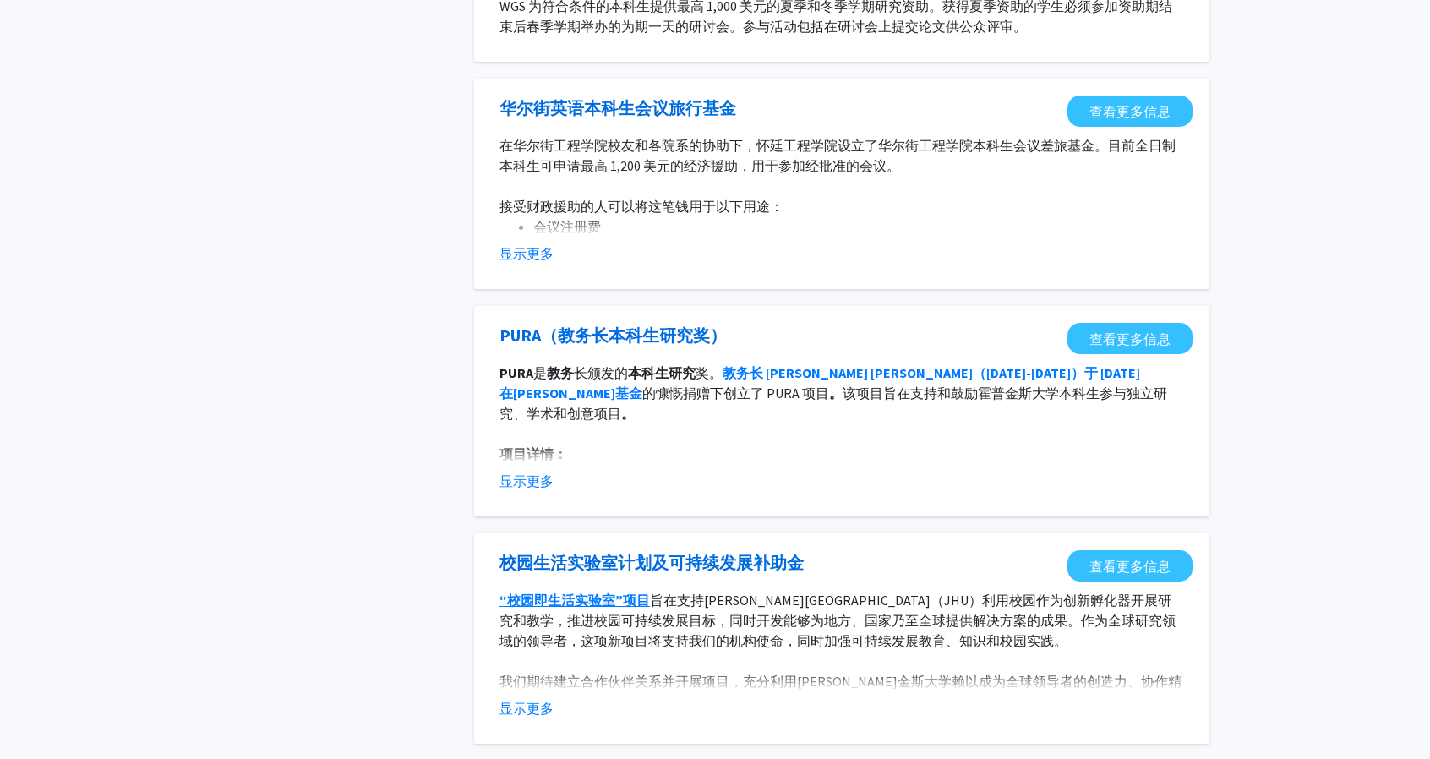
scroll to position [1437, 0]
